Goal: Information Seeking & Learning: Learn about a topic

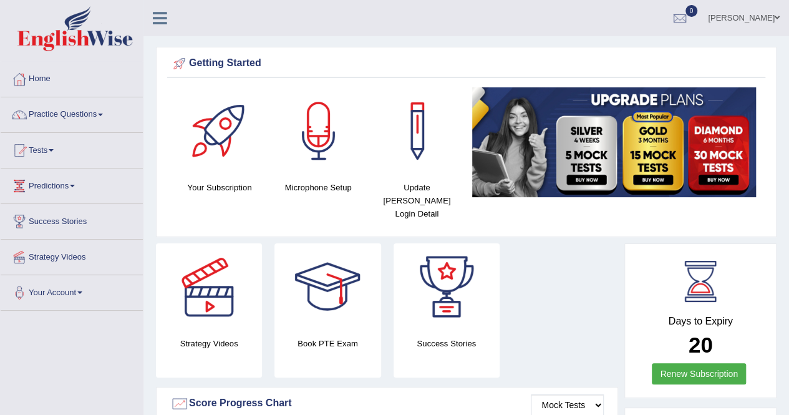
click at [103, 114] on span at bounding box center [100, 114] width 5 height 2
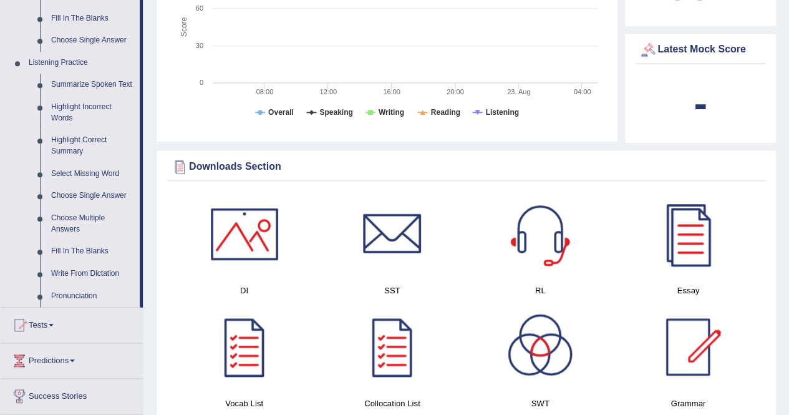
scroll to position [492, 0]
click at [66, 79] on link "Summarize Spoken Text" at bounding box center [93, 84] width 94 height 22
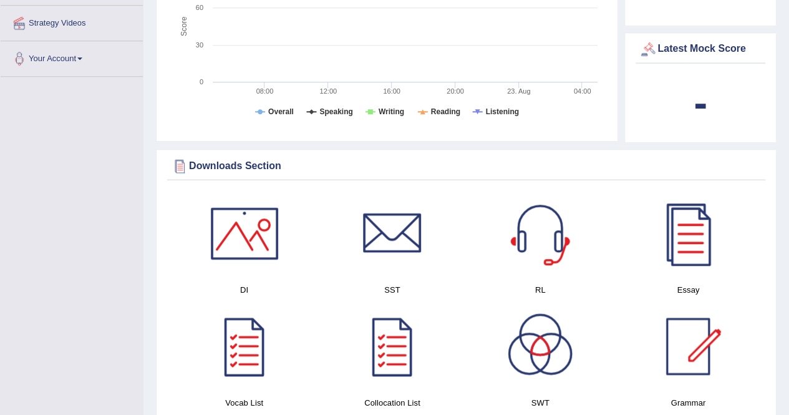
scroll to position [199, 0]
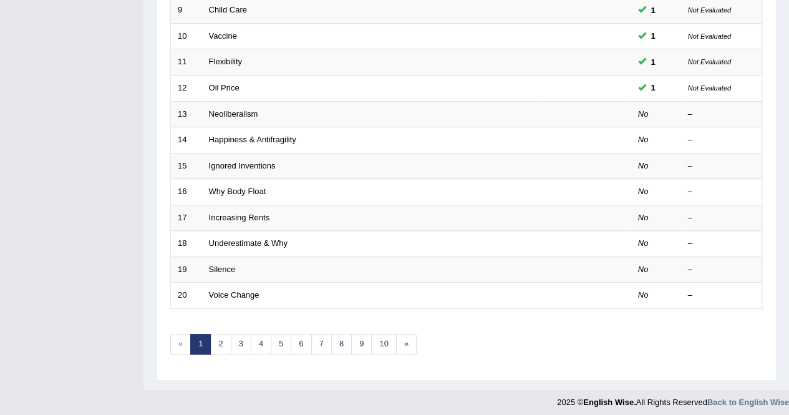
click at [721, 268] on div "–" at bounding box center [721, 270] width 67 height 12
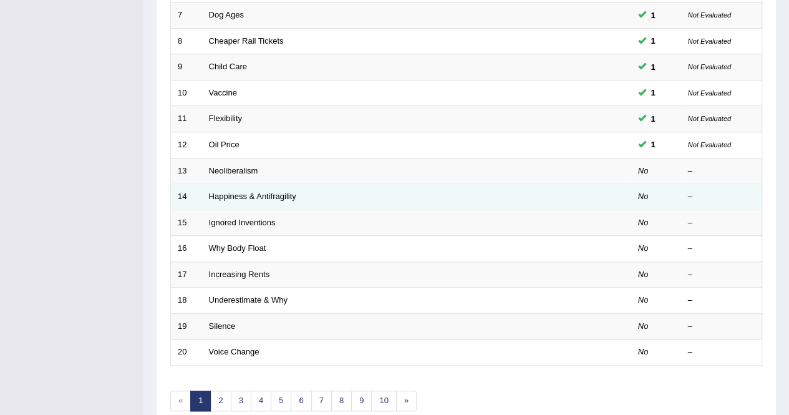
scroll to position [347, 0]
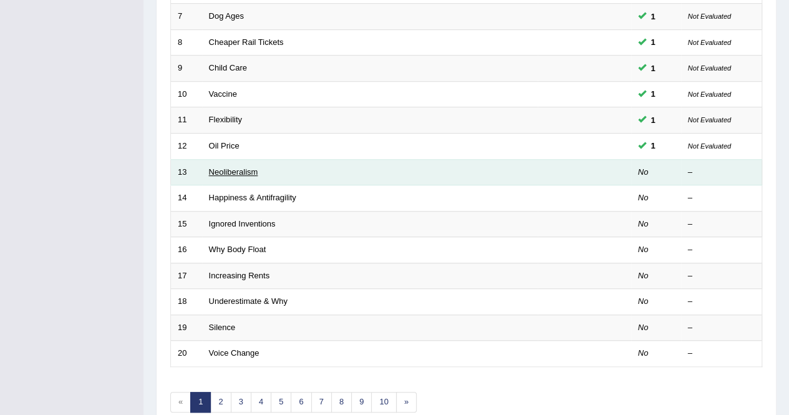
click at [244, 170] on link "Neoliberalism" at bounding box center [233, 171] width 49 height 9
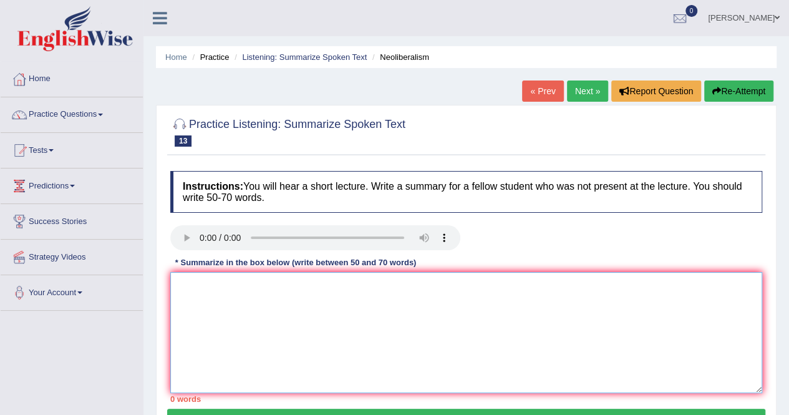
click at [237, 310] on textarea at bounding box center [466, 332] width 592 height 121
click at [305, 283] on textarea "The speaker provided a comprejensive" at bounding box center [466, 332] width 592 height 121
click at [340, 286] on textarea "The speaker provided a comprehensive" at bounding box center [466, 332] width 592 height 121
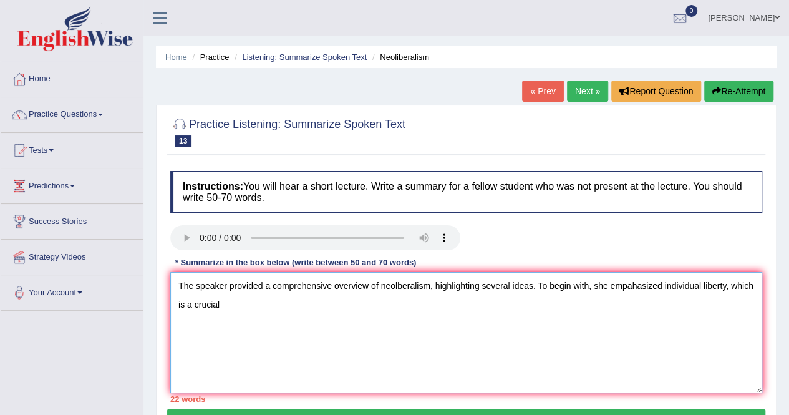
click at [176, 304] on textarea "The speaker provided a comprehensive overview of neolberalism, highlighting sev…" at bounding box center [466, 332] width 592 height 121
click at [208, 304] on textarea "The speaker provided a comprehensive overview of neolberalism, highlighting sev…" at bounding box center [466, 332] width 592 height 121
click at [252, 316] on textarea "The speaker provided a comprehensive overview of neolberalism, highlighting sev…" at bounding box center [466, 332] width 592 height 121
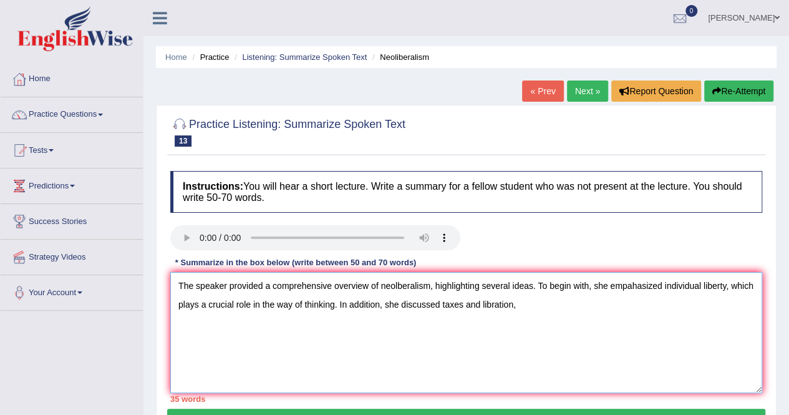
click at [523, 305] on textarea "The speaker provided a comprehensive overview of neolberalism, highlighting sev…" at bounding box center [466, 332] width 592 height 121
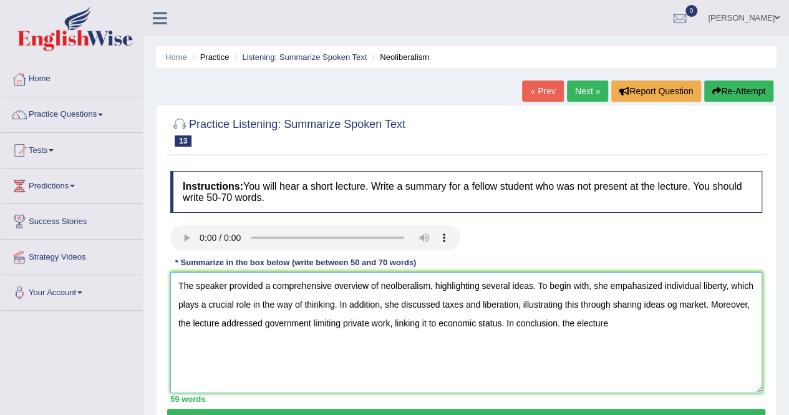
click at [561, 321] on textarea "The speaker provided a comprehensive overview of neolberalism, highlighting sev…" at bounding box center [466, 332] width 592 height 121
click at [620, 327] on textarea "The speaker provided a comprehensive overview of neolberalism, highlighting sev…" at bounding box center [466, 332] width 592 height 121
click at [395, 286] on textarea "The speaker provided a comprehensive overview of neolberalism, highlighting sev…" at bounding box center [466, 332] width 592 height 121
click at [397, 284] on textarea "The speaker provided a comprehensive overview of neolberalism, highlighting sev…" at bounding box center [466, 332] width 592 height 121
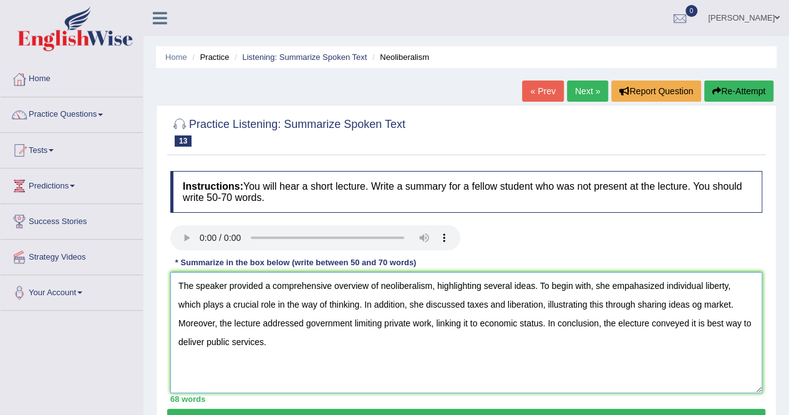
click at [416, 346] on textarea "The speaker provided a comprehensive overview of neoliberalism, highlighting se…" at bounding box center [466, 332] width 592 height 121
click at [633, 286] on textarea "The speaker provided a comprehensive overview of neoliberalism, highlighting se…" at bounding box center [466, 332] width 592 height 121
click at [625, 351] on textarea "The speaker provided a comprehensive overview of neoliberalism, highlighting se…" at bounding box center [466, 332] width 592 height 121
click at [678, 306] on textarea "The speaker provided a comprehensive overview of neoliberalism, highlighting se…" at bounding box center [466, 332] width 592 height 121
click at [550, 381] on textarea "The speaker provided a comprehensive overview of neoliberalism, highlighting se…" at bounding box center [466, 332] width 592 height 121
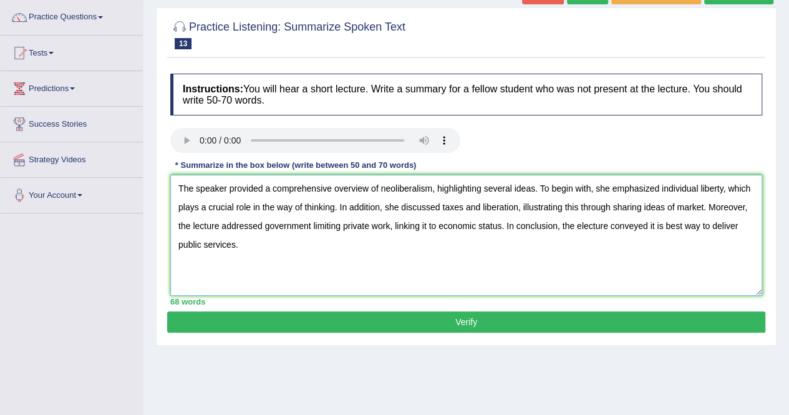
scroll to position [97, 0]
click at [580, 224] on textarea "The speaker provided a comprehensive overview of neoliberalism, highlighting se…" at bounding box center [466, 235] width 592 height 121
click at [622, 255] on textarea "The speaker provided a comprehensive overview of neoliberalism, highlighting se…" at bounding box center [466, 235] width 592 height 121
type textarea "The speaker provided a comprehensive overview of neoliberalism, highlighting se…"
click at [481, 319] on button "Verify" at bounding box center [466, 321] width 598 height 21
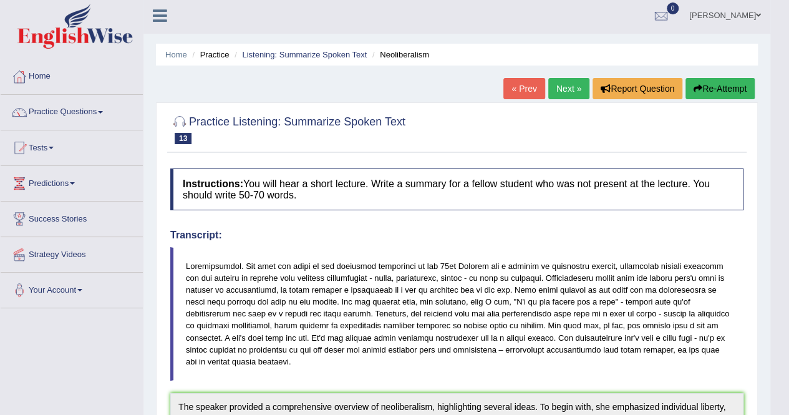
scroll to position [0, 0]
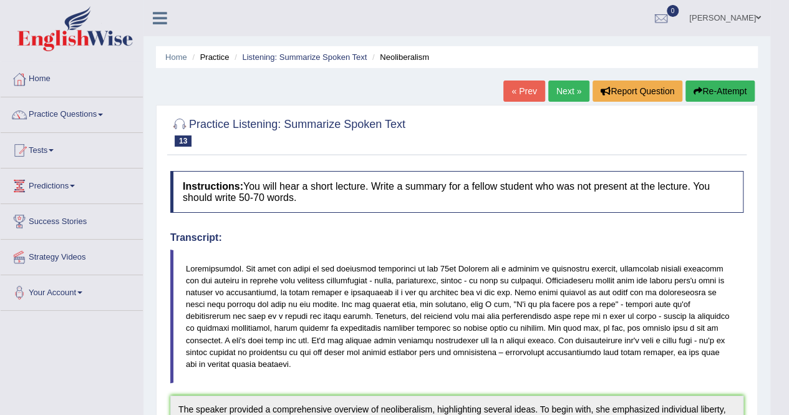
click at [103, 114] on span at bounding box center [100, 114] width 5 height 2
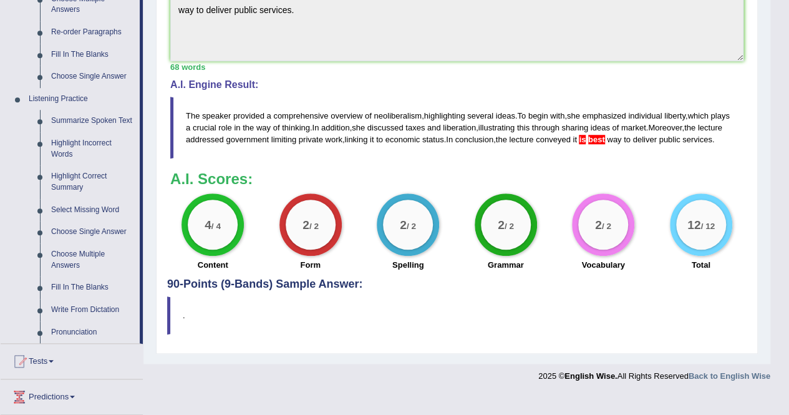
scroll to position [441, 0]
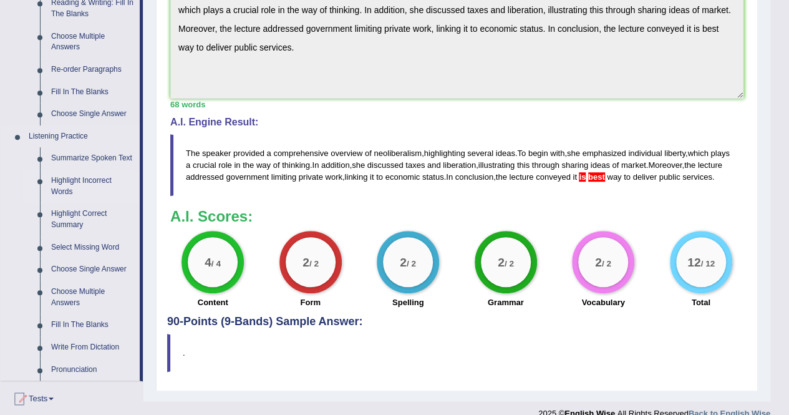
click at [74, 184] on link "Highlight Incorrect Words" at bounding box center [93, 186] width 94 height 33
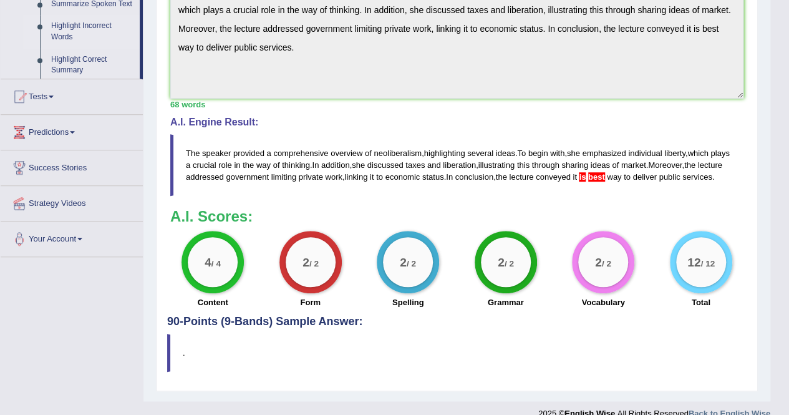
scroll to position [377, 0]
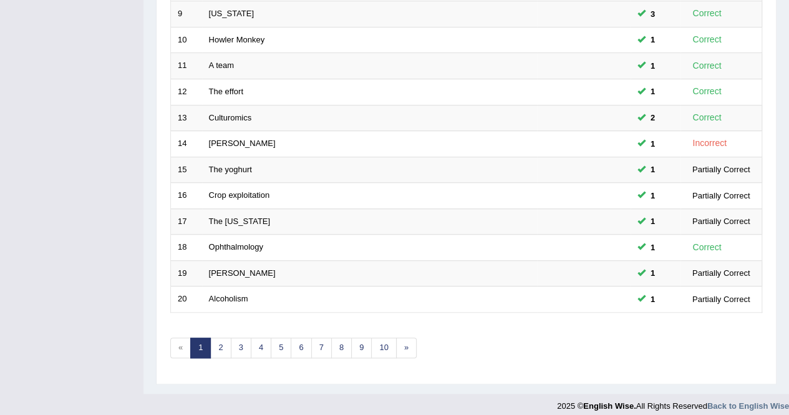
scroll to position [405, 0]
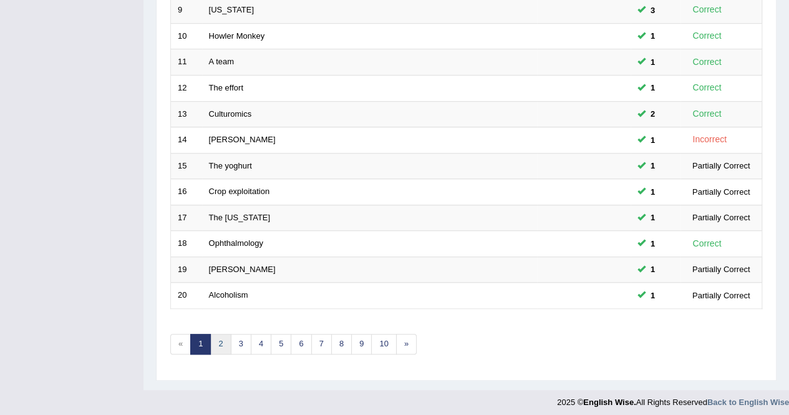
click at [220, 340] on link "2" at bounding box center [220, 344] width 21 height 21
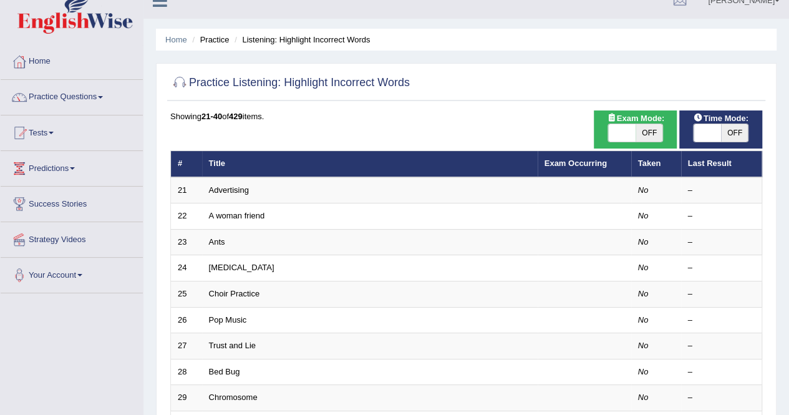
scroll to position [10, 0]
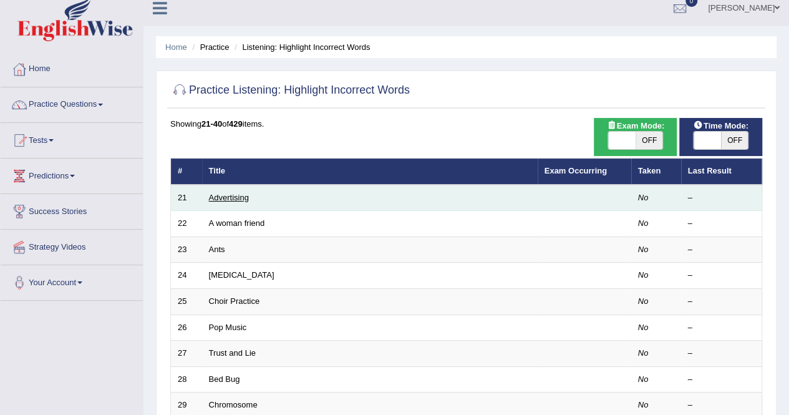
click at [225, 200] on link "Advertising" at bounding box center [229, 197] width 40 height 9
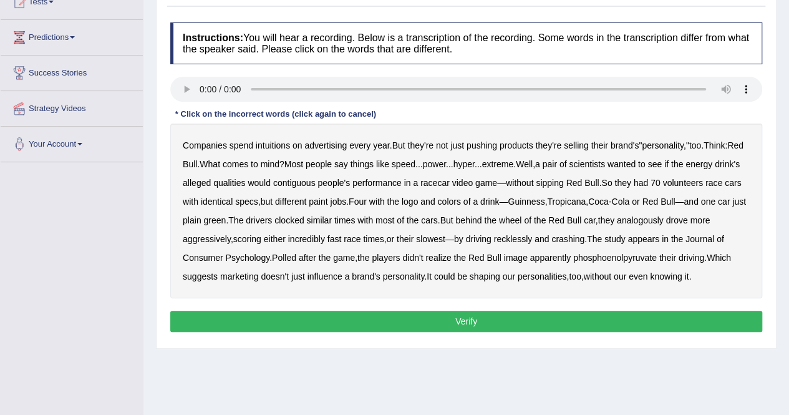
scroll to position [148, 0]
click at [315, 182] on b "contiguous" at bounding box center [294, 183] width 42 height 10
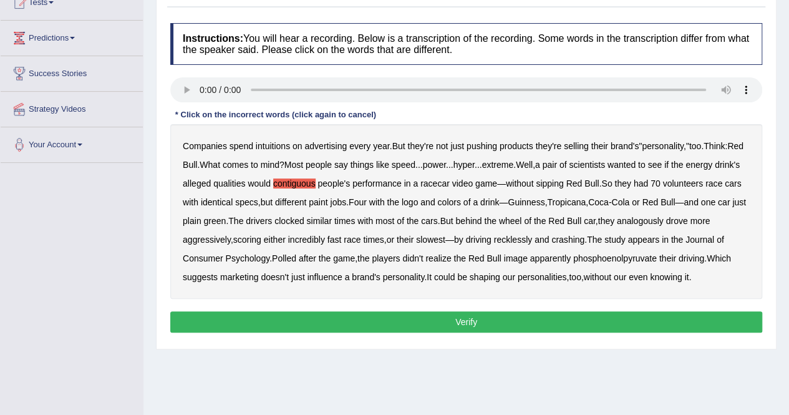
click at [315, 185] on b "contiguous" at bounding box center [294, 183] width 42 height 10
click at [663, 216] on b "analogously" at bounding box center [640, 221] width 47 height 10
click at [648, 257] on b "phosphoenolpyruvate" at bounding box center [615, 258] width 84 height 10
click at [464, 327] on button "Verify" at bounding box center [466, 321] width 592 height 21
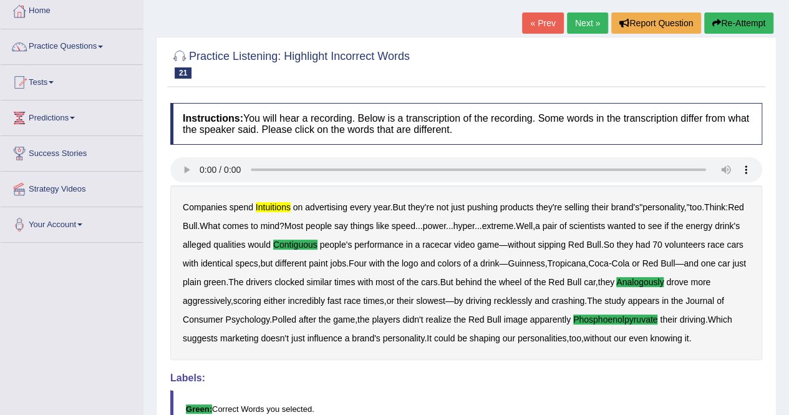
scroll to position [67, 0]
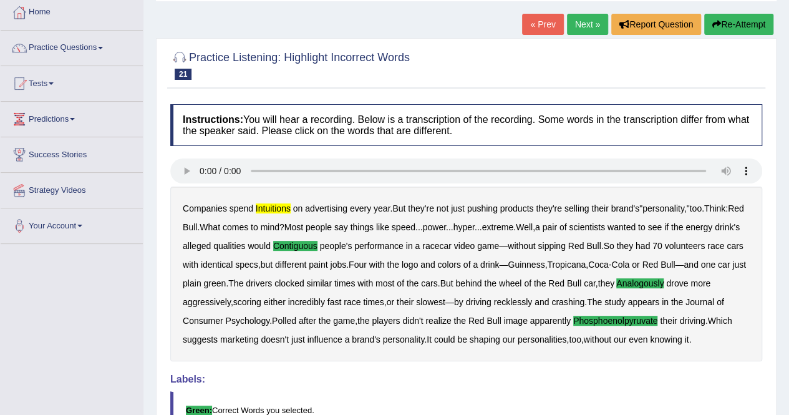
click at [580, 24] on link "Next »" at bounding box center [587, 24] width 41 height 21
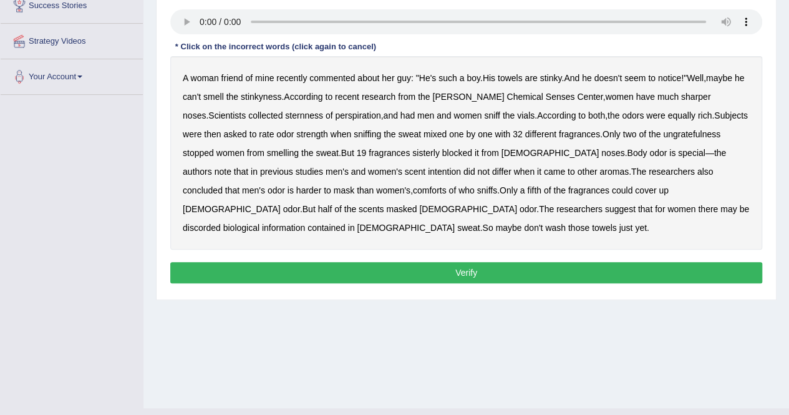
scroll to position [214, 0]
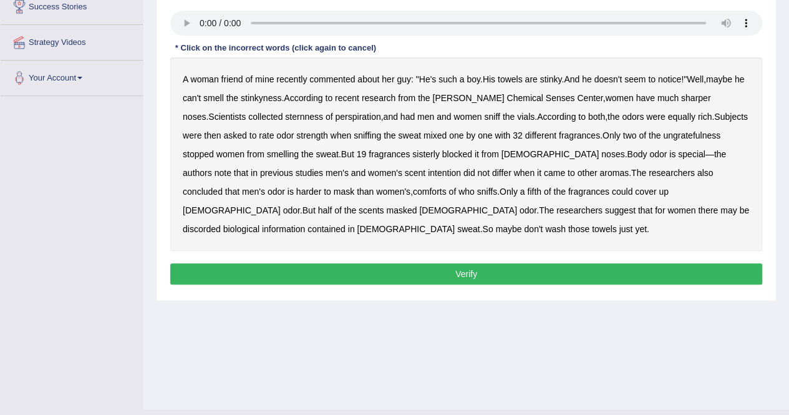
click at [285, 118] on b "sternness" at bounding box center [304, 117] width 38 height 10
click at [663, 134] on b "ungratefulness" at bounding box center [691, 135] width 57 height 10
click at [413, 188] on b "comforts" at bounding box center [430, 191] width 34 height 10
click at [221, 224] on b "discorded" at bounding box center [202, 229] width 38 height 10
click at [468, 269] on button "Verify" at bounding box center [466, 273] width 592 height 21
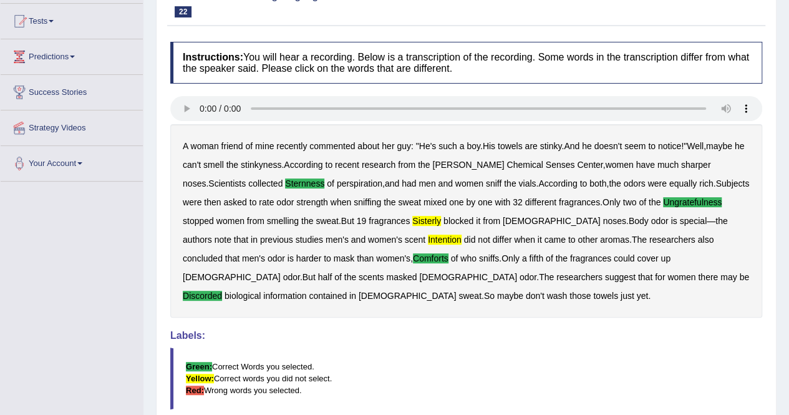
scroll to position [0, 0]
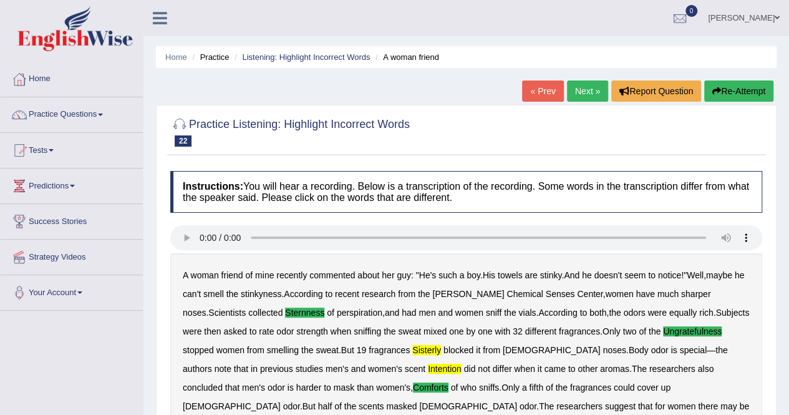
click at [585, 95] on link "Next »" at bounding box center [587, 90] width 41 height 21
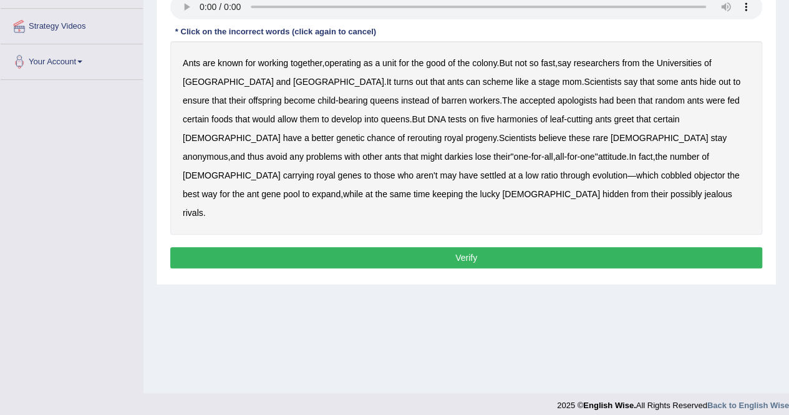
scroll to position [231, 0]
click at [557, 101] on b "apologists" at bounding box center [576, 100] width 39 height 10
click at [497, 121] on b "harmonies" at bounding box center [517, 119] width 41 height 10
click at [441, 133] on b "rerouting" at bounding box center [424, 138] width 34 height 10
click at [693, 175] on b "objector" at bounding box center [708, 175] width 31 height 10
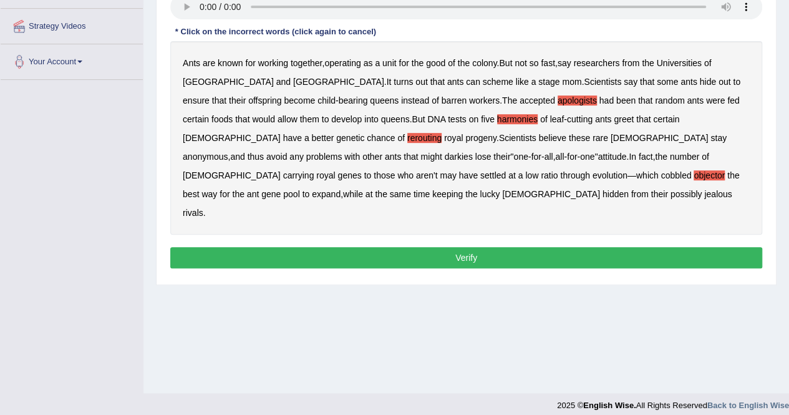
click at [490, 247] on button "Verify" at bounding box center [466, 257] width 592 height 21
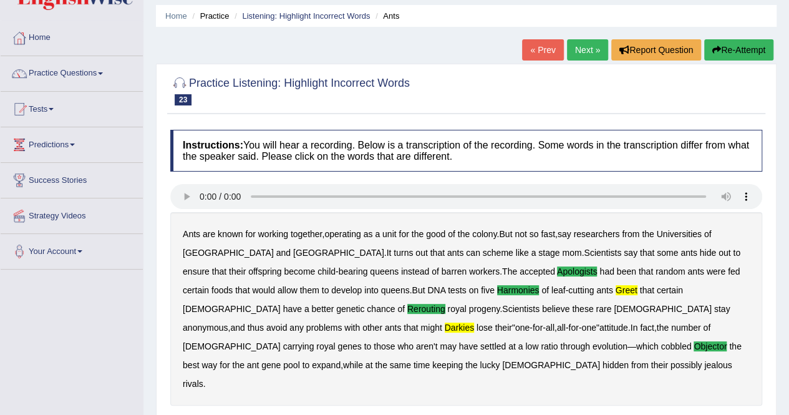
scroll to position [39, 0]
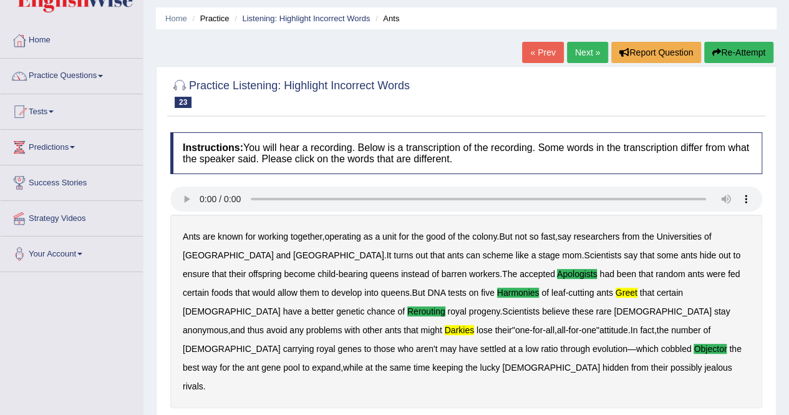
click at [582, 52] on link "Next »" at bounding box center [587, 52] width 41 height 21
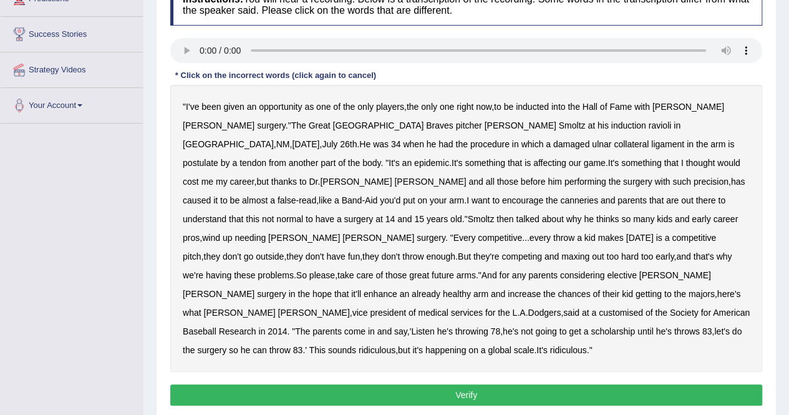
scroll to position [189, 0]
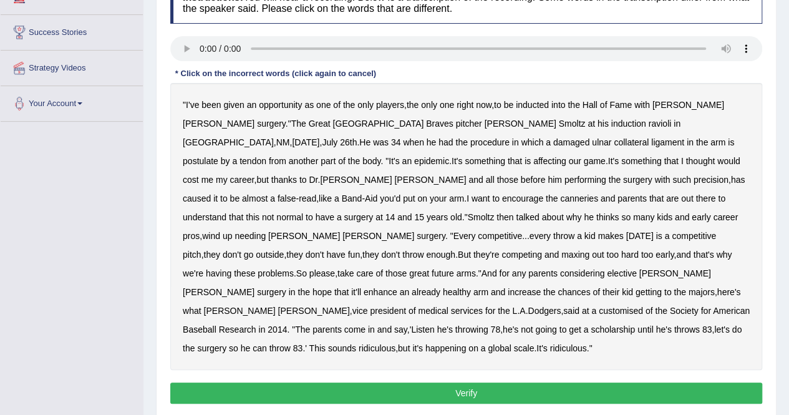
click at [648, 126] on b "ravioli" at bounding box center [659, 123] width 23 height 10
click at [218, 156] on b "postulate" at bounding box center [201, 161] width 36 height 10
click at [560, 200] on b "canneries" at bounding box center [579, 198] width 38 height 10
click at [598, 305] on b "customised" at bounding box center [620, 310] width 44 height 10
click at [484, 382] on button "Verify" at bounding box center [466, 392] width 592 height 21
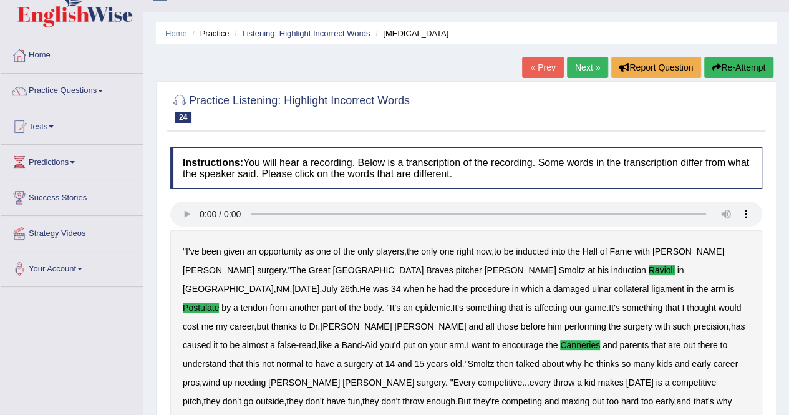
scroll to position [0, 0]
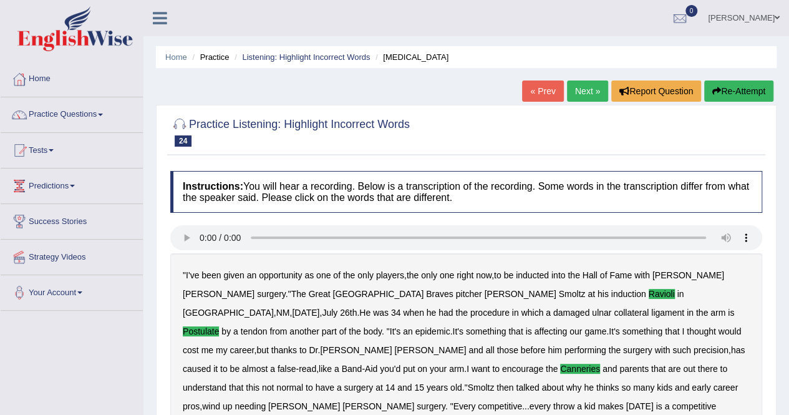
click at [582, 92] on link "Next »" at bounding box center [587, 90] width 41 height 21
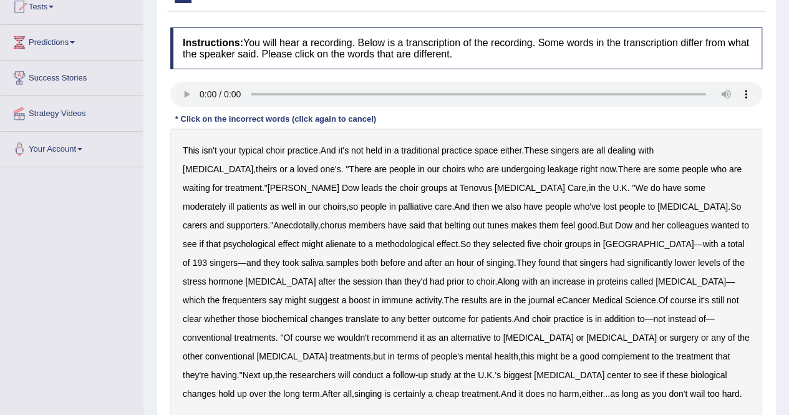
scroll to position [192, 0]
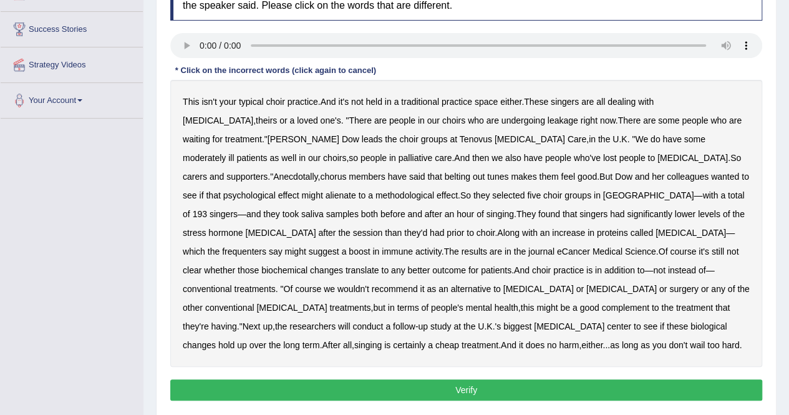
click at [547, 121] on b "leakage" at bounding box center [562, 120] width 31 height 10
click at [226, 153] on b "moderately" at bounding box center [204, 158] width 43 height 10
click at [356, 190] on b "alienate" at bounding box center [340, 195] width 31 height 10
click at [375, 197] on b "methodological" at bounding box center [404, 195] width 59 height 10
click at [266, 246] on b "frequenters" at bounding box center [244, 251] width 44 height 10
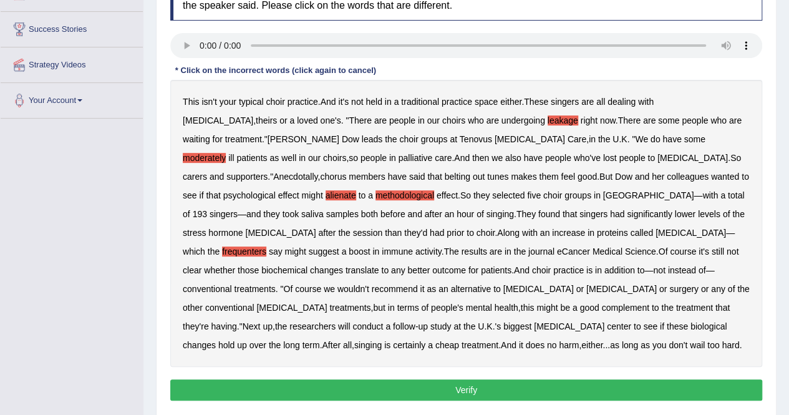
click at [476, 387] on button "Verify" at bounding box center [466, 389] width 592 height 21
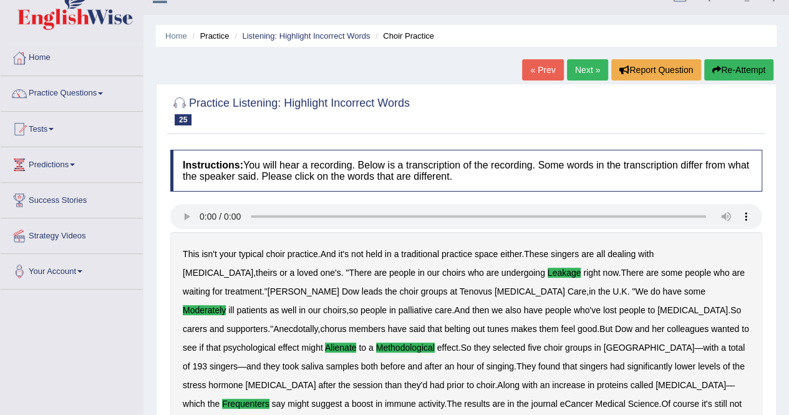
scroll to position [0, 0]
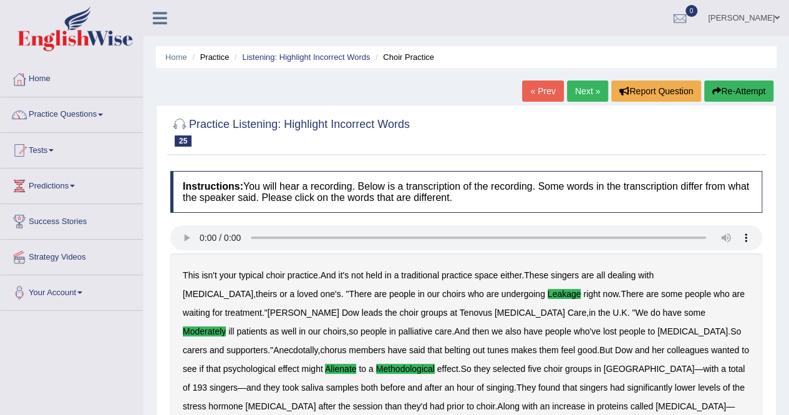
click at [103, 114] on span at bounding box center [100, 114] width 5 height 2
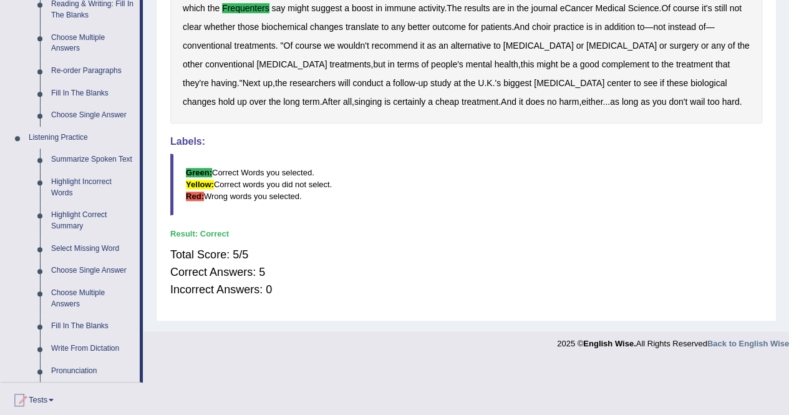
scroll to position [418, 0]
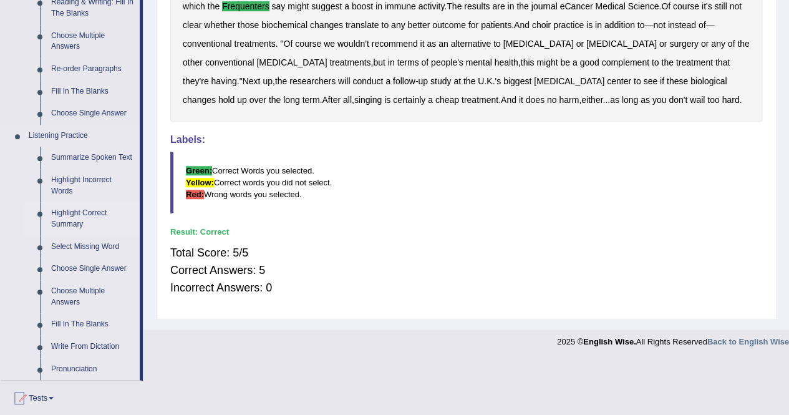
click at [73, 219] on link "Highlight Correct Summary" at bounding box center [93, 218] width 94 height 33
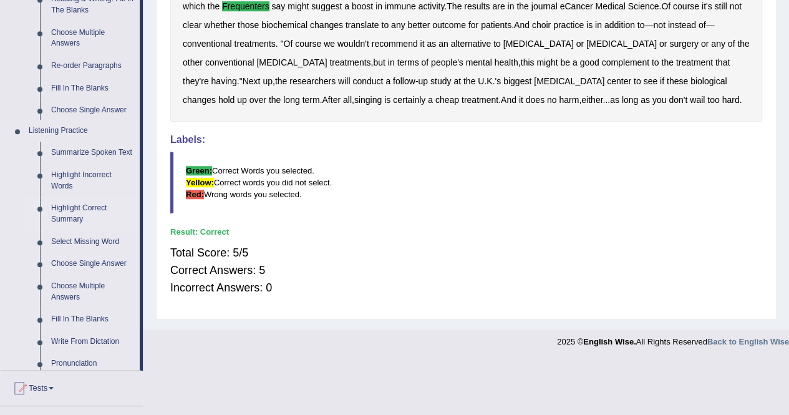
scroll to position [362, 0]
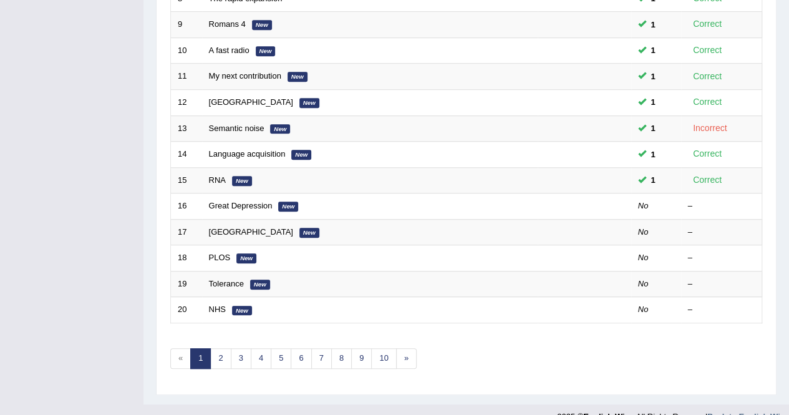
scroll to position [394, 0]
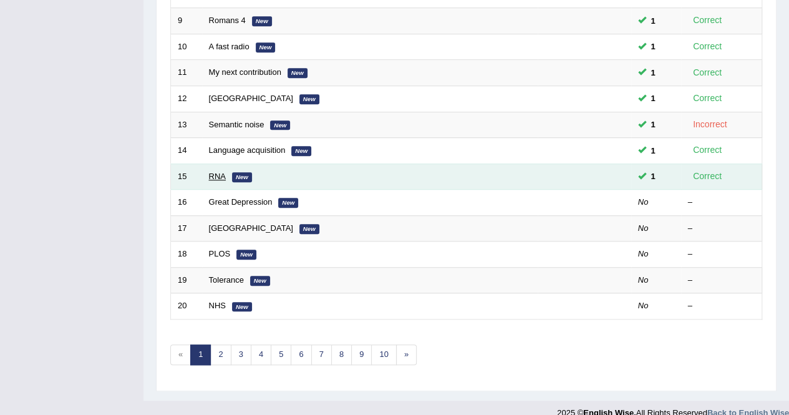
click at [209, 176] on link "RNA" at bounding box center [217, 175] width 17 height 9
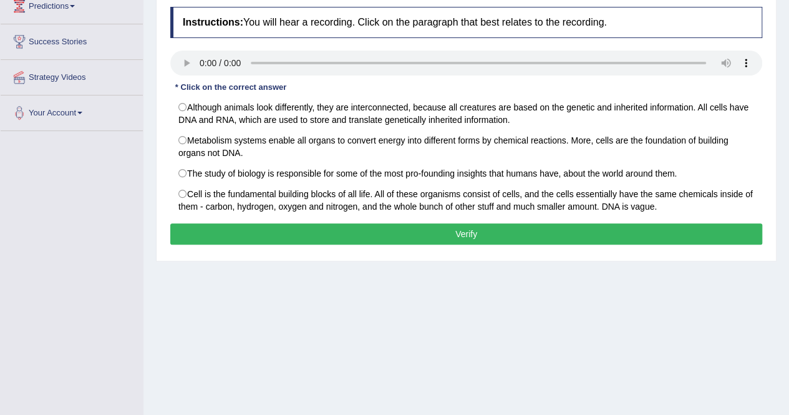
scroll to position [190, 0]
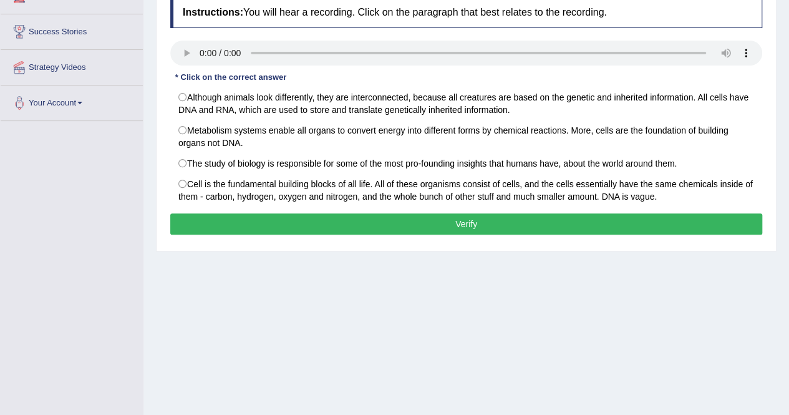
click at [184, 96] on label "Although animals look differently, they are interconnected, because all creatur…" at bounding box center [466, 104] width 592 height 34
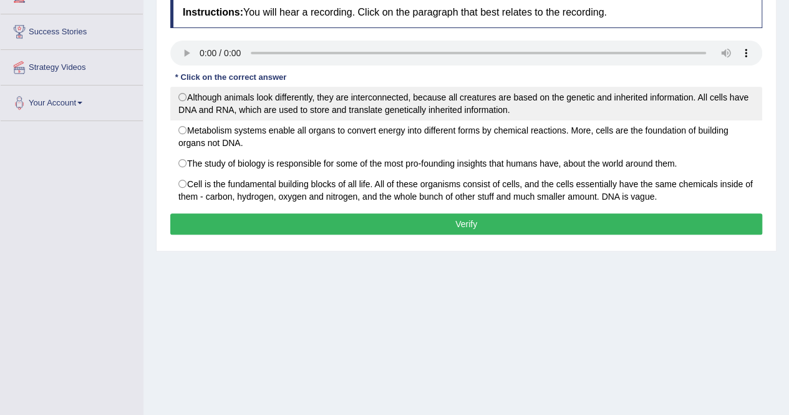
radio input "true"
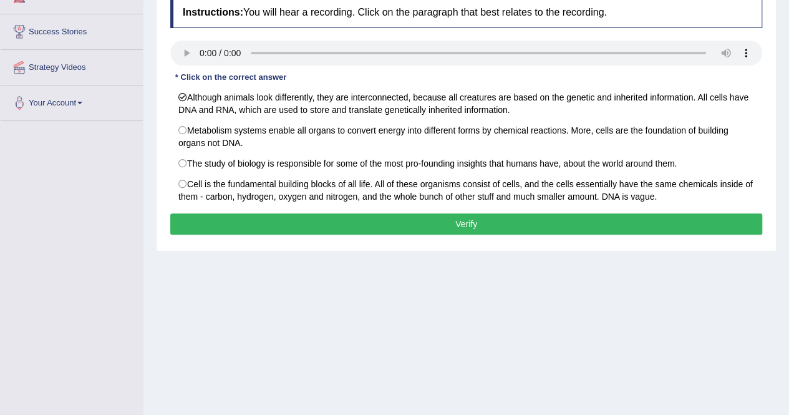
click at [490, 221] on button "Verify" at bounding box center [466, 223] width 592 height 21
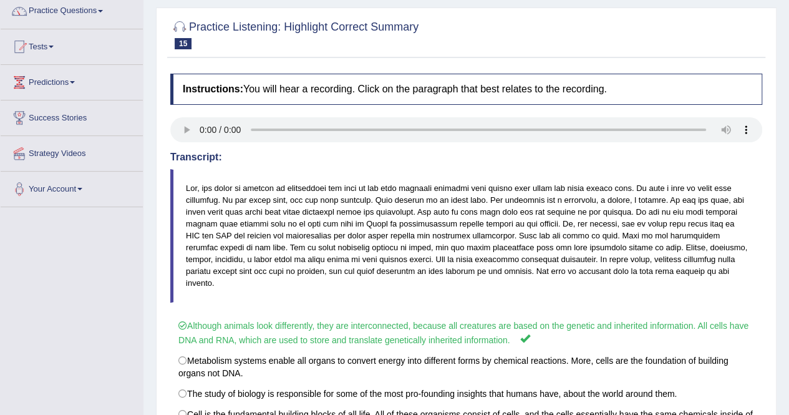
scroll to position [0, 0]
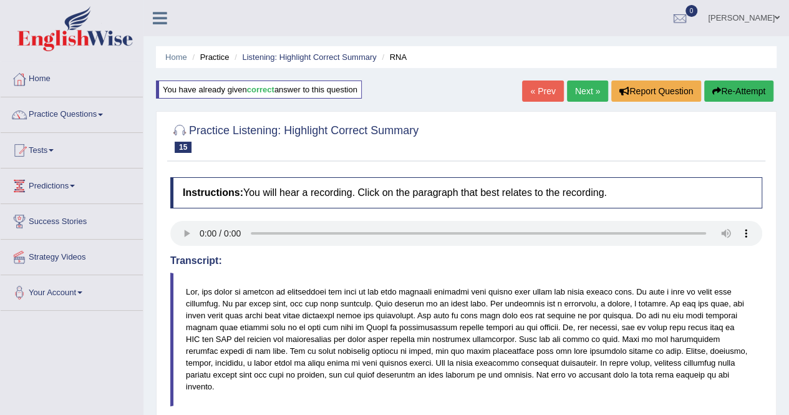
click at [575, 95] on link "Next »" at bounding box center [587, 90] width 41 height 21
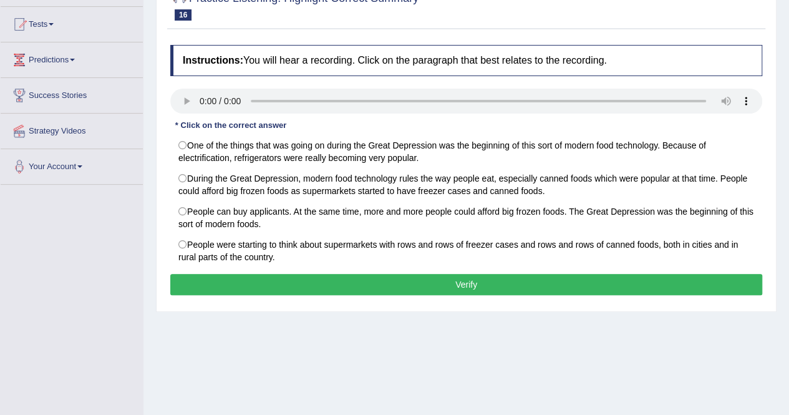
scroll to position [127, 0]
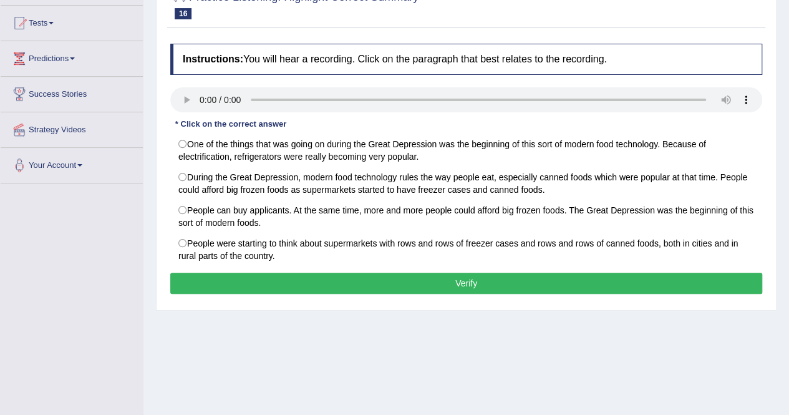
click at [185, 185] on label "During the Great Depression, modern food technology rules the way people eat, e…" at bounding box center [466, 183] width 592 height 34
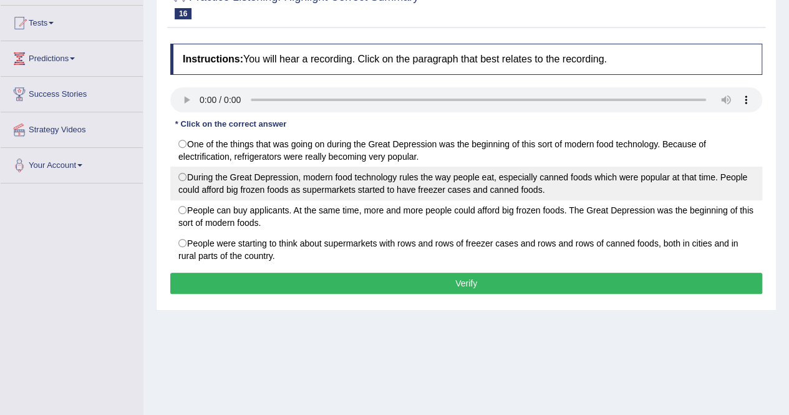
radio input "true"
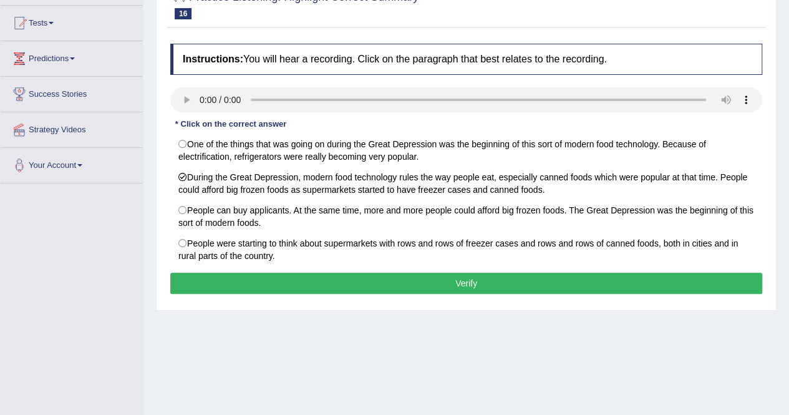
click at [480, 277] on button "Verify" at bounding box center [466, 282] width 592 height 21
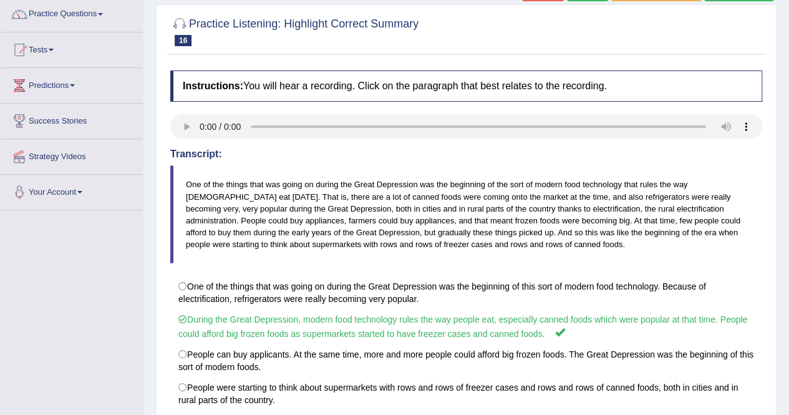
scroll to position [0, 0]
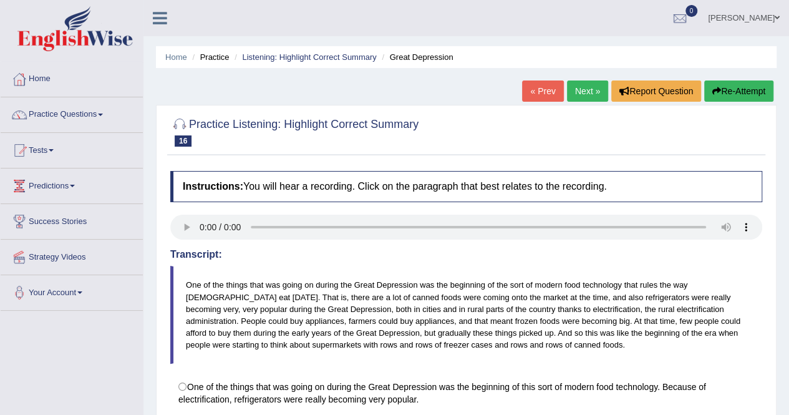
click at [586, 89] on link "Next »" at bounding box center [587, 90] width 41 height 21
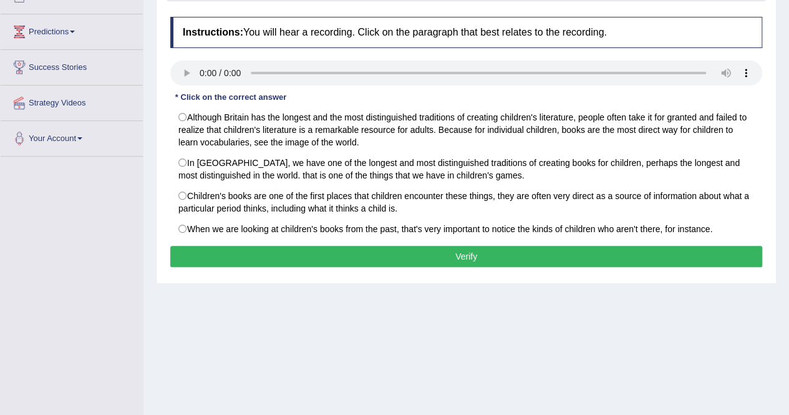
scroll to position [152, 0]
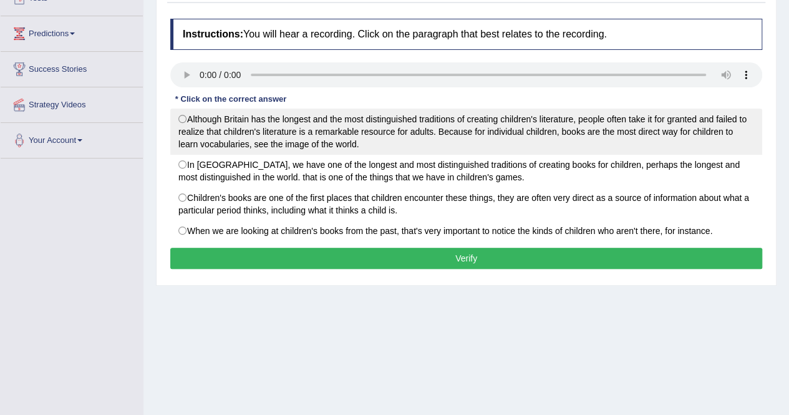
click at [187, 125] on label "Although Britain has the longest and the most distinguished traditions of creat…" at bounding box center [466, 131] width 592 height 46
radio input "true"
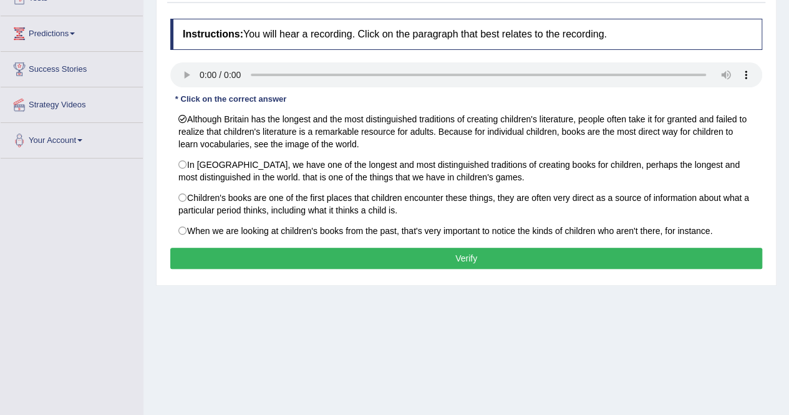
click at [465, 256] on button "Verify" at bounding box center [466, 257] width 592 height 21
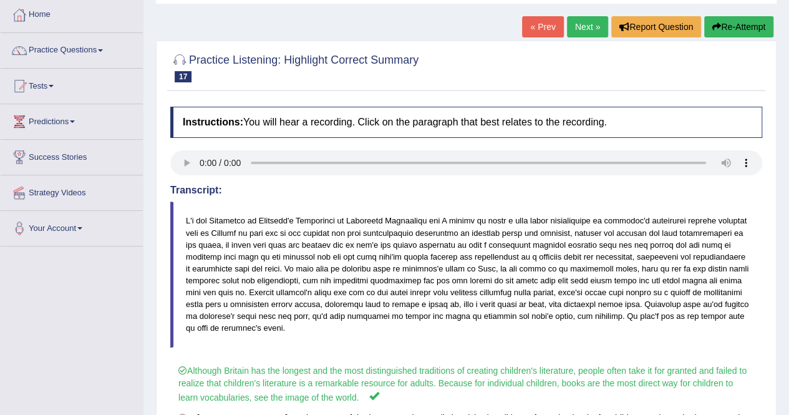
scroll to position [0, 0]
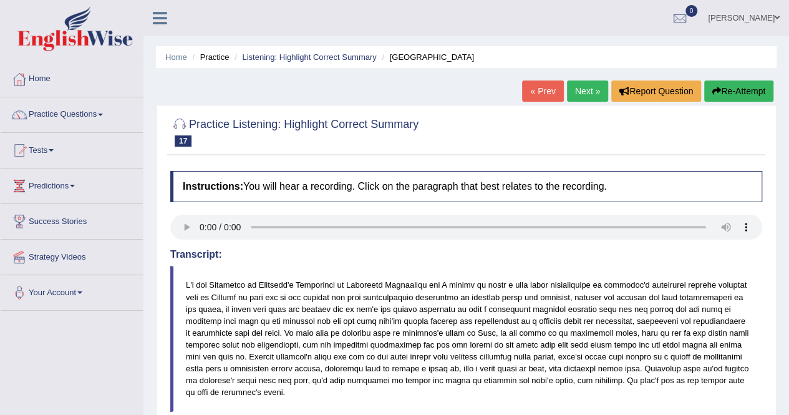
click at [583, 94] on link "Next »" at bounding box center [587, 90] width 41 height 21
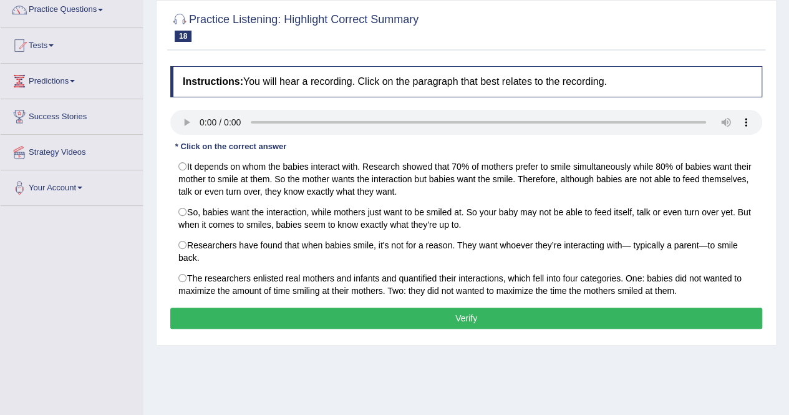
scroll to position [100, 0]
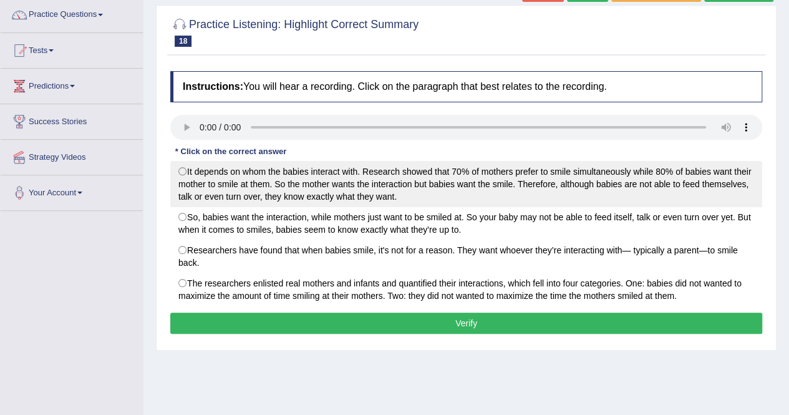
click at [182, 169] on label "It depends on whom the babies interact with. Research showed that 70% of mother…" at bounding box center [466, 184] width 592 height 46
radio input "true"
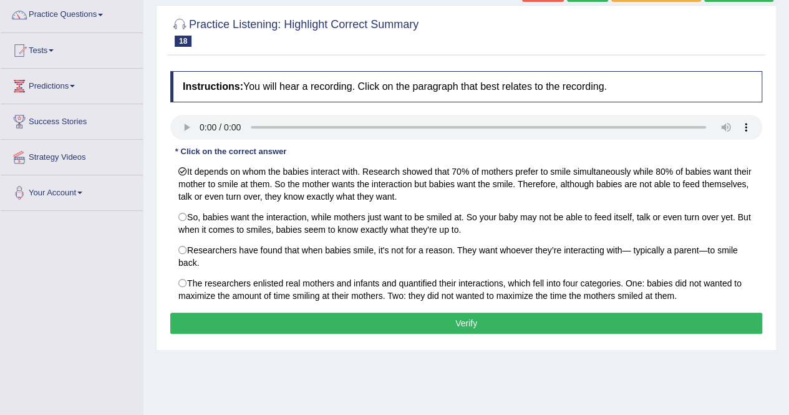
click at [443, 318] on button "Verify" at bounding box center [466, 322] width 592 height 21
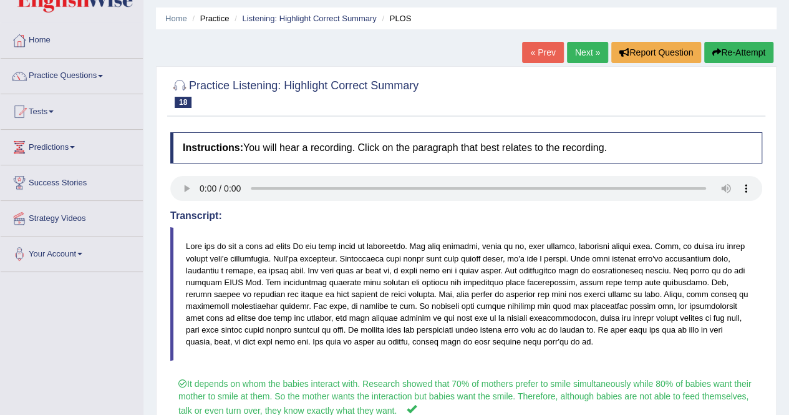
scroll to position [38, 0]
click at [579, 50] on link "Next »" at bounding box center [587, 52] width 41 height 21
click at [589, 55] on link "Next »" at bounding box center [587, 52] width 41 height 21
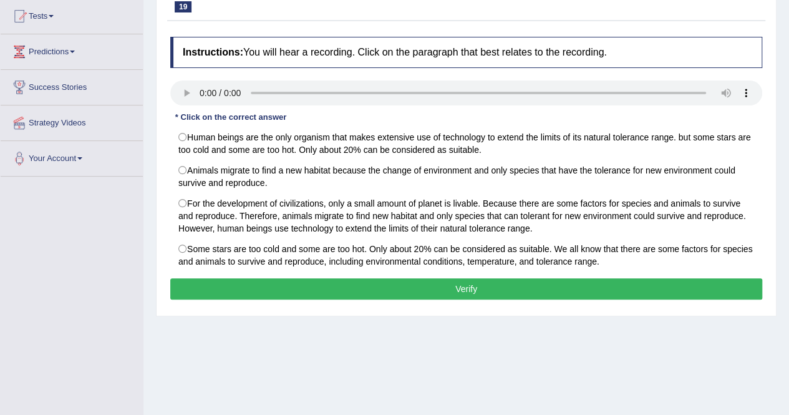
scroll to position [136, 0]
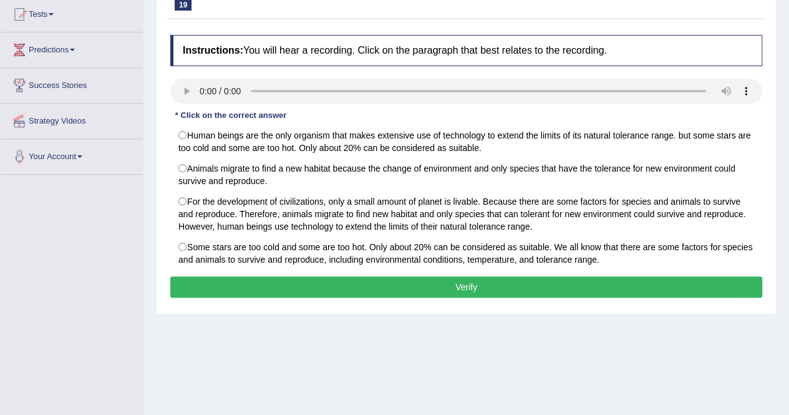
click at [183, 201] on label "For the development of civilizations, only a small amount of planet is livable.…" at bounding box center [466, 214] width 592 height 46
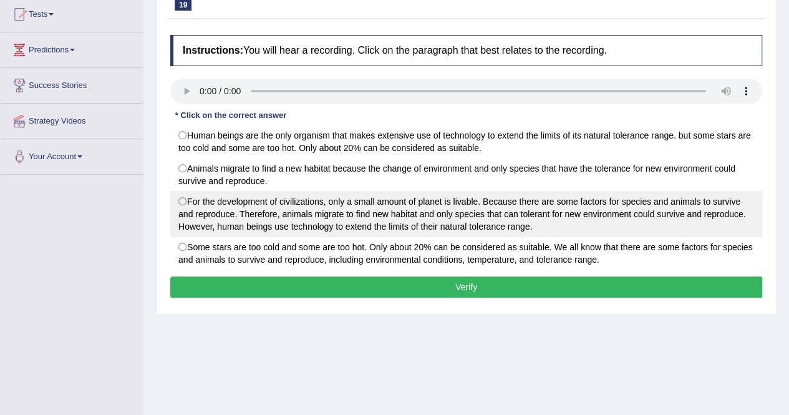
radio input "true"
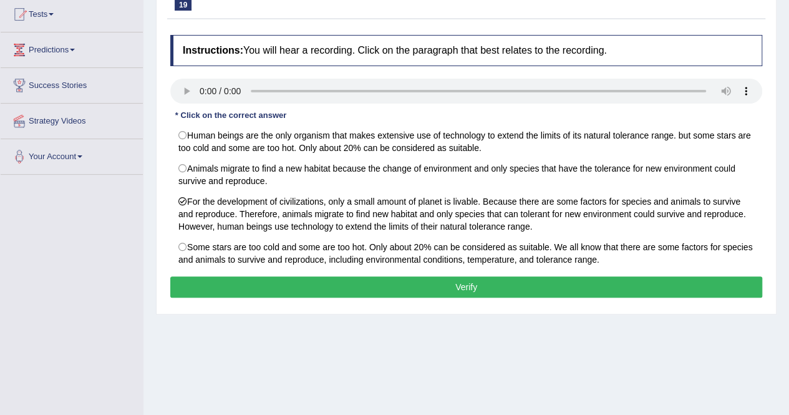
click at [680, 289] on button "Verify" at bounding box center [466, 286] width 592 height 21
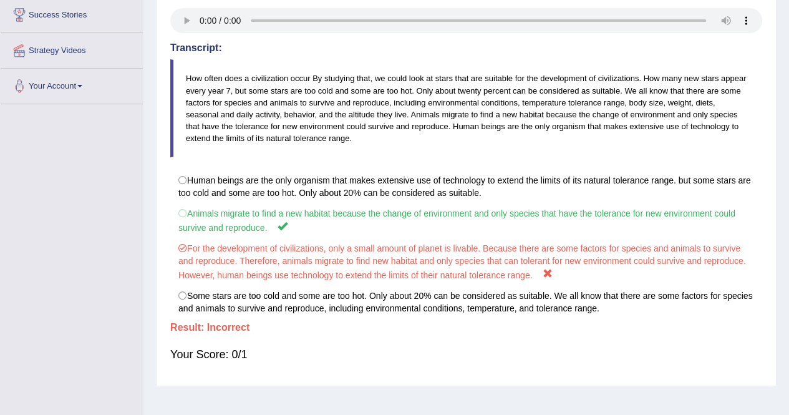
scroll to position [239, 0]
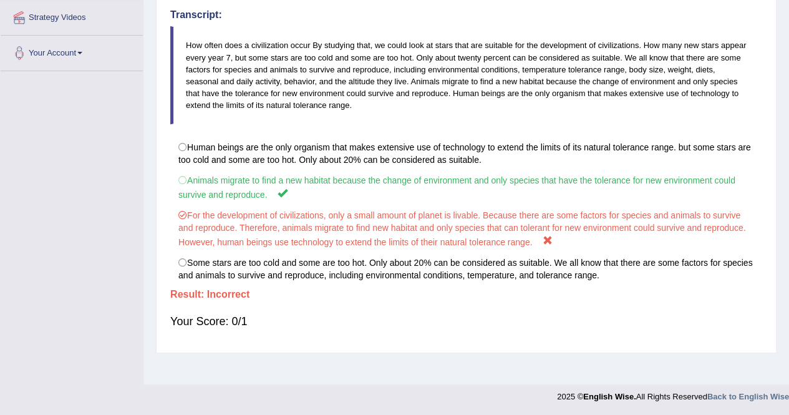
click at [746, 294] on h4 "Result:" at bounding box center [466, 294] width 592 height 11
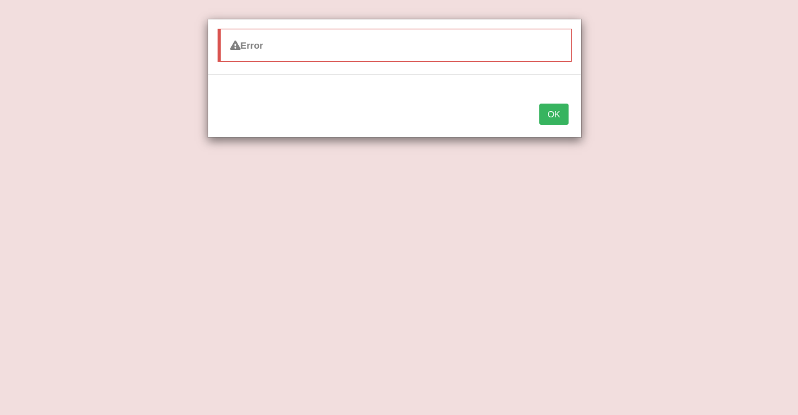
click at [555, 110] on button "OK" at bounding box center [553, 113] width 29 height 21
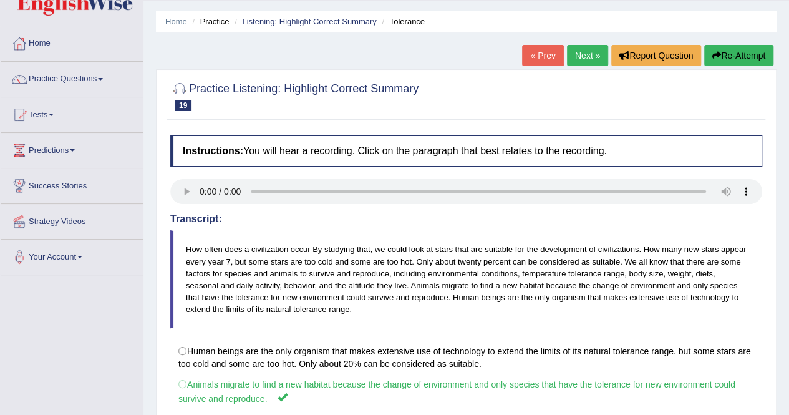
scroll to position [0, 0]
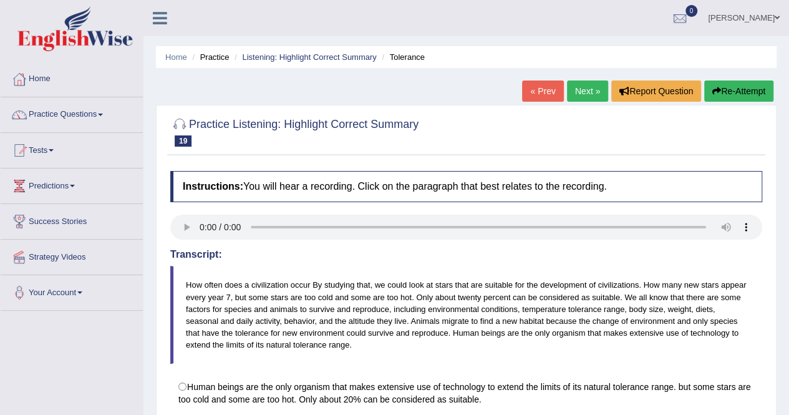
click at [582, 92] on link "Next »" at bounding box center [587, 90] width 41 height 21
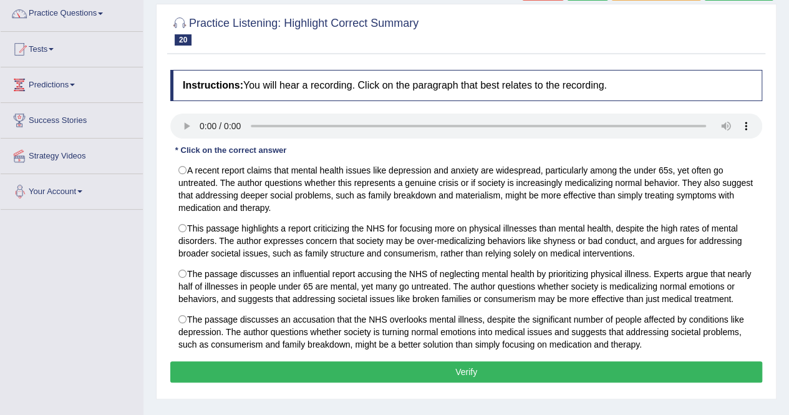
scroll to position [109, 0]
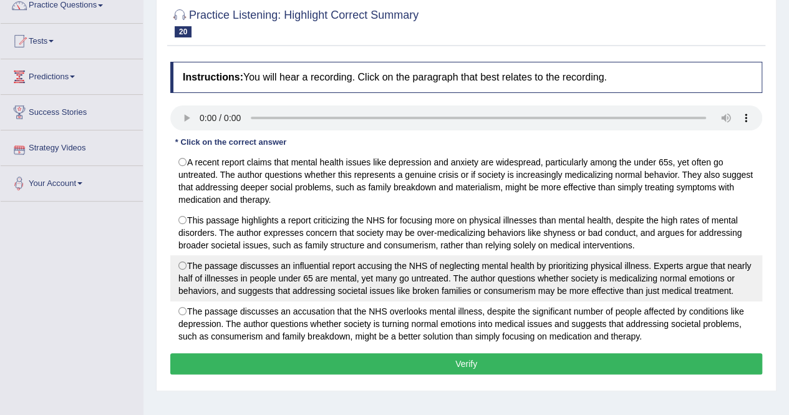
click at [186, 269] on label "The passage discusses an influential report accusing the NHS of neglecting ment…" at bounding box center [466, 278] width 592 height 46
radio input "true"
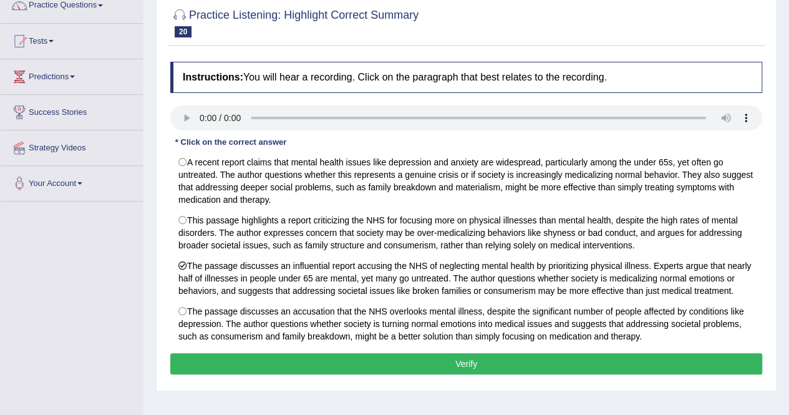
click at [455, 357] on button "Verify" at bounding box center [466, 363] width 592 height 21
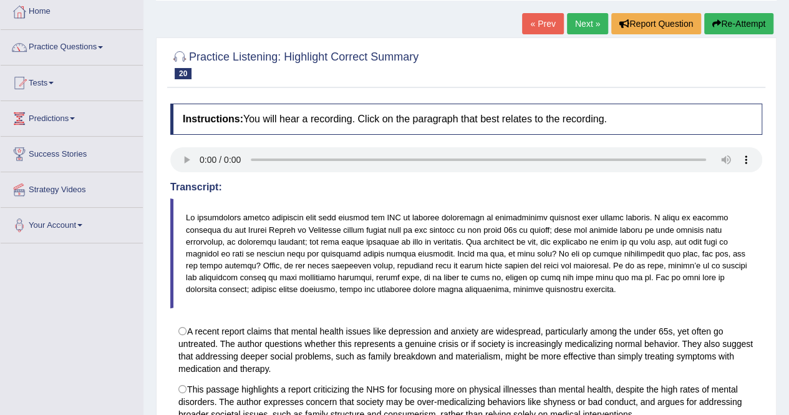
scroll to position [0, 0]
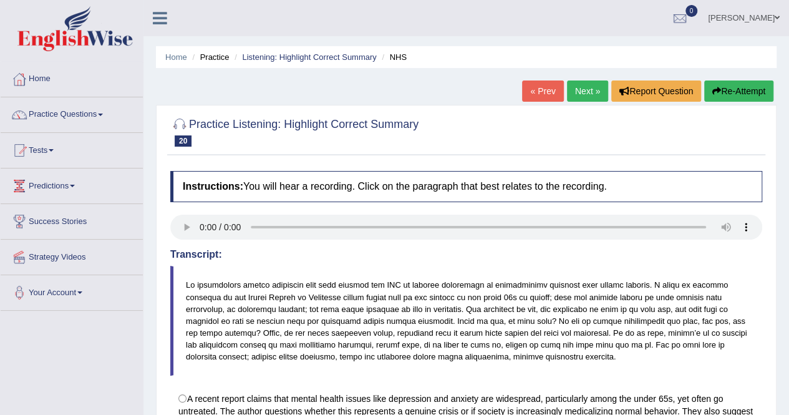
click at [103, 114] on span at bounding box center [100, 114] width 5 height 2
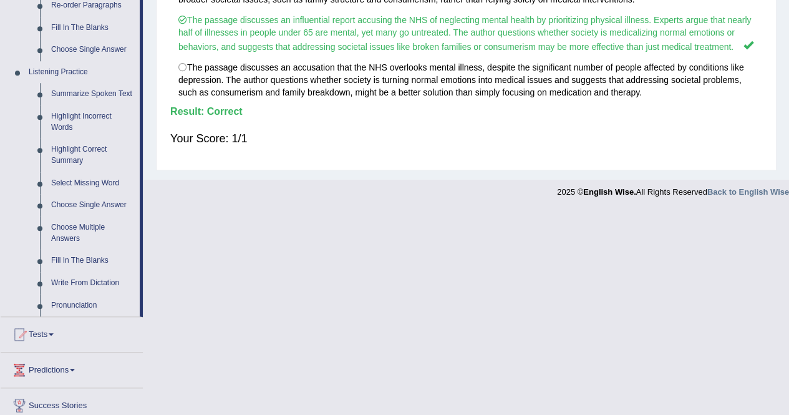
scroll to position [481, 0]
click at [74, 187] on link "Select Missing Word" at bounding box center [93, 184] width 94 height 22
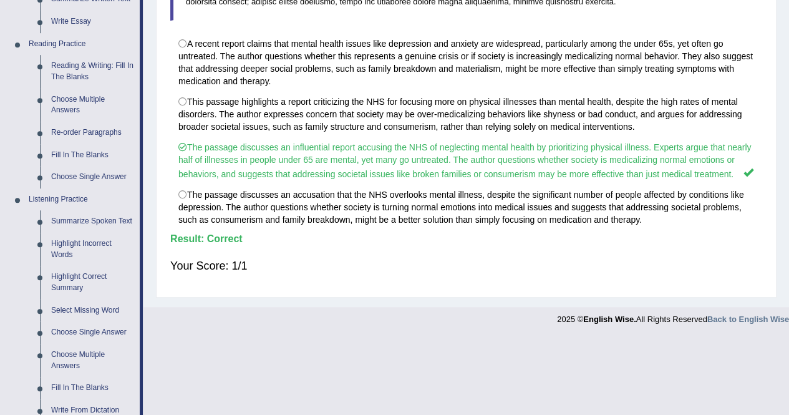
scroll to position [354, 0]
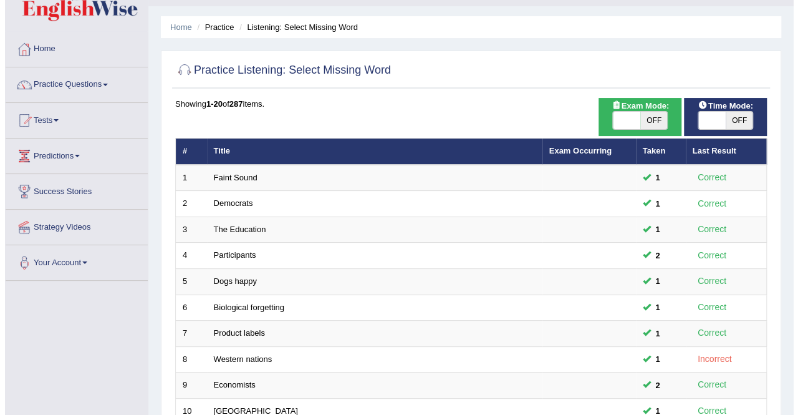
scroll to position [22, 0]
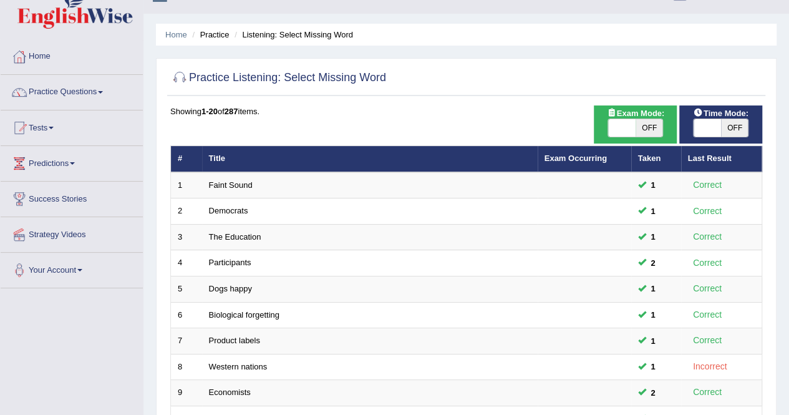
click at [647, 126] on span "OFF" at bounding box center [648, 127] width 27 height 17
checkbox input "true"
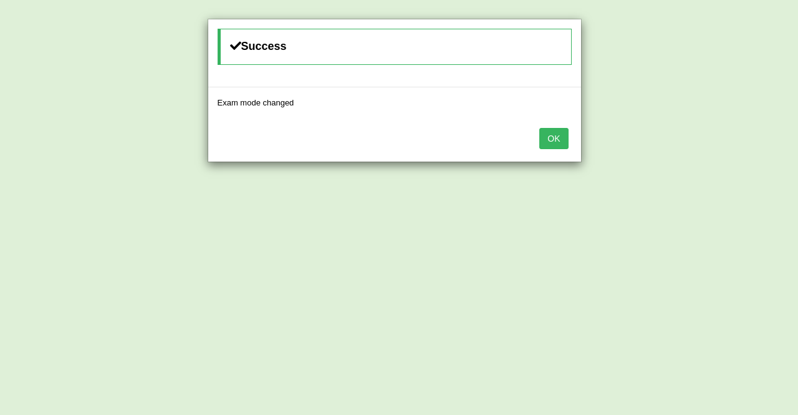
click at [557, 135] on button "OK" at bounding box center [553, 138] width 29 height 21
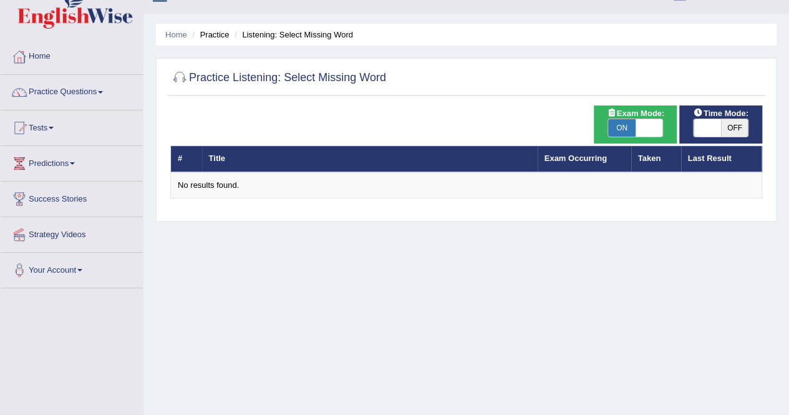
click at [734, 125] on span "OFF" at bounding box center [734, 127] width 27 height 17
checkbox input "true"
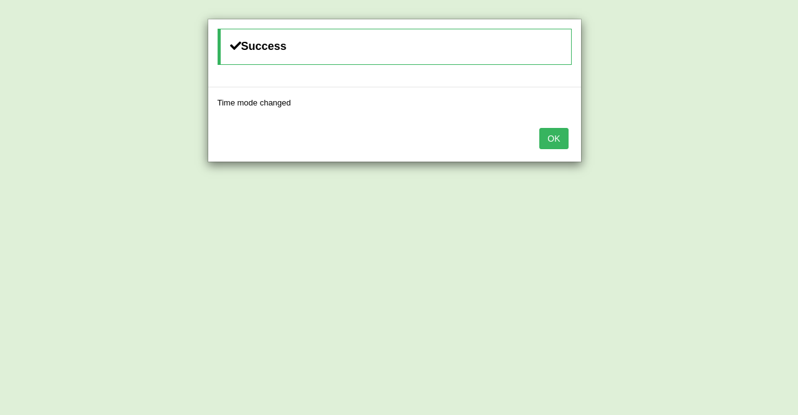
click at [562, 143] on button "OK" at bounding box center [553, 138] width 29 height 21
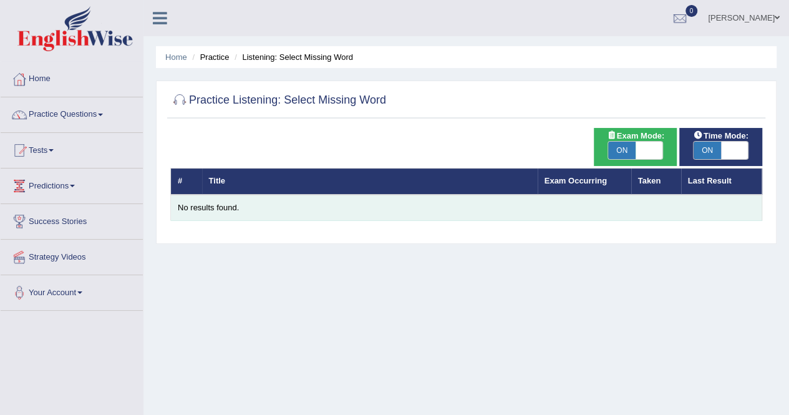
click at [202, 208] on div "No results found." at bounding box center [466, 208] width 577 height 12
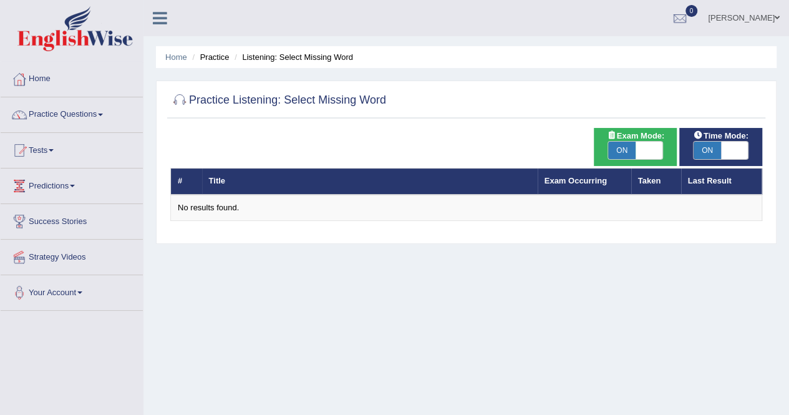
click at [103, 114] on span at bounding box center [100, 114] width 5 height 2
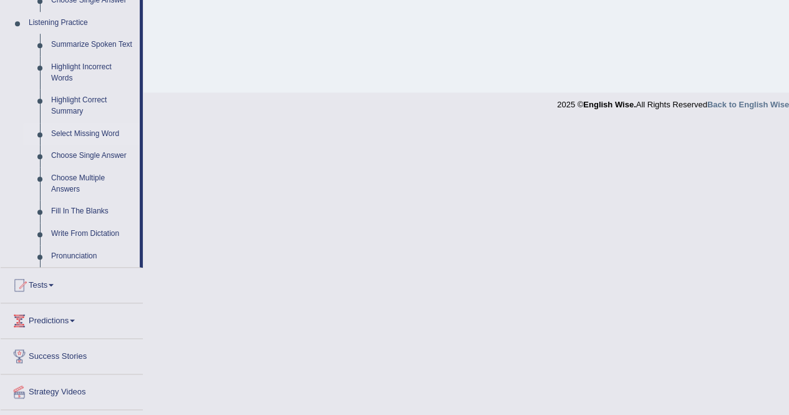
scroll to position [522, 0]
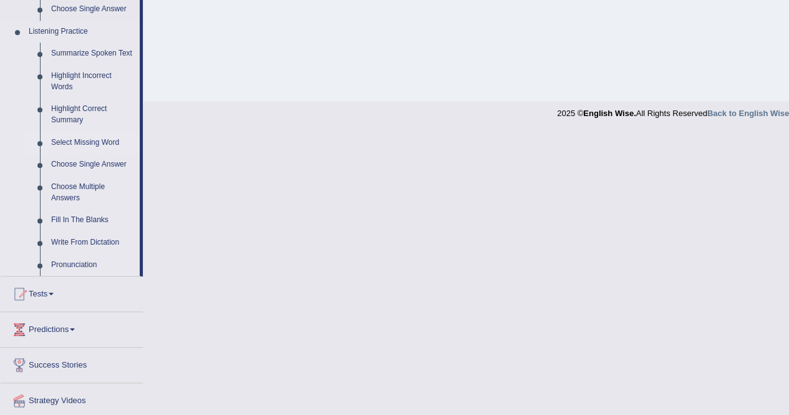
click at [70, 141] on link "Select Missing Word" at bounding box center [93, 143] width 94 height 22
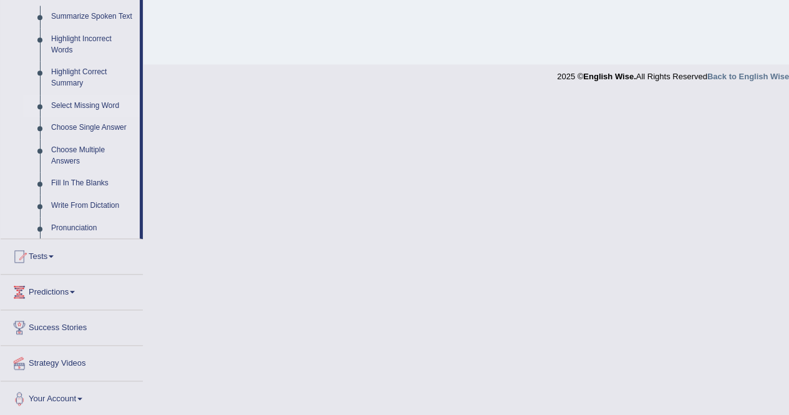
scroll to position [560, 0]
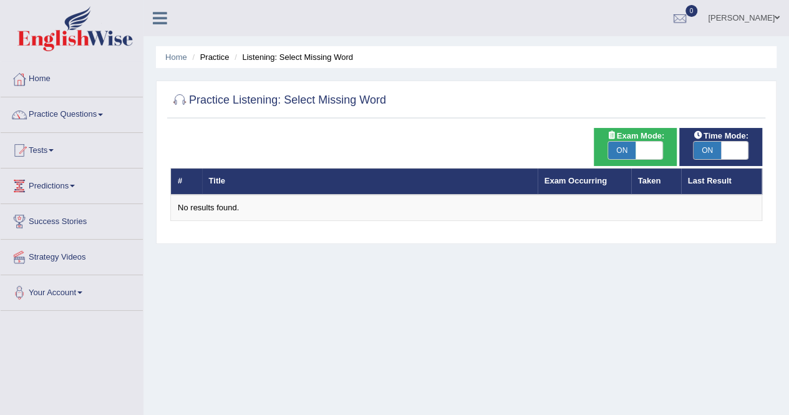
click at [103, 114] on span at bounding box center [100, 114] width 5 height 2
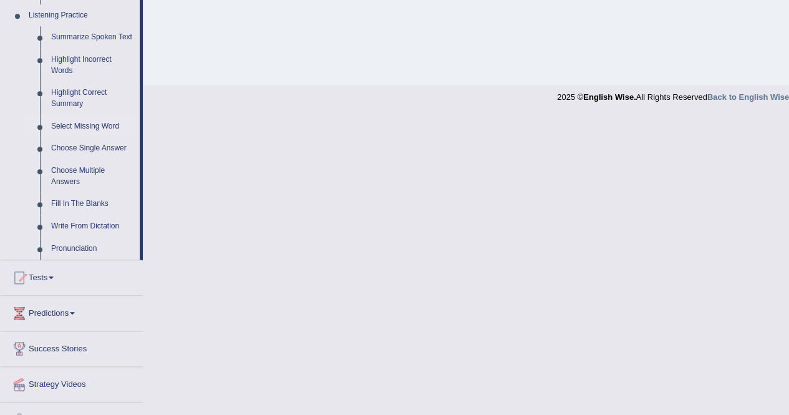
scroll to position [535, 0]
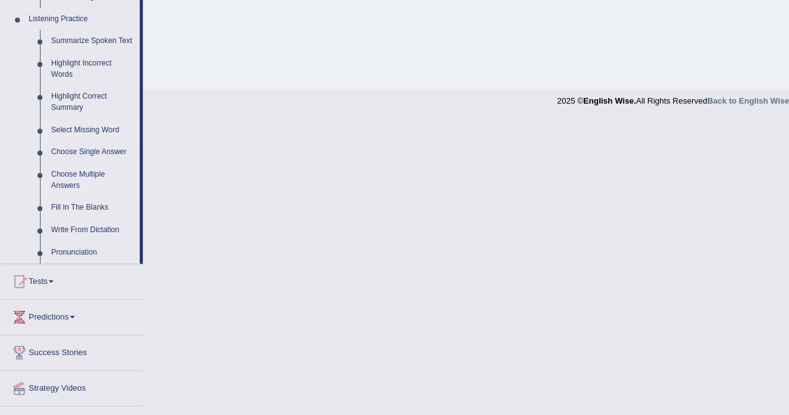
click at [72, 180] on link "Choose Multiple Answers" at bounding box center [93, 179] width 94 height 33
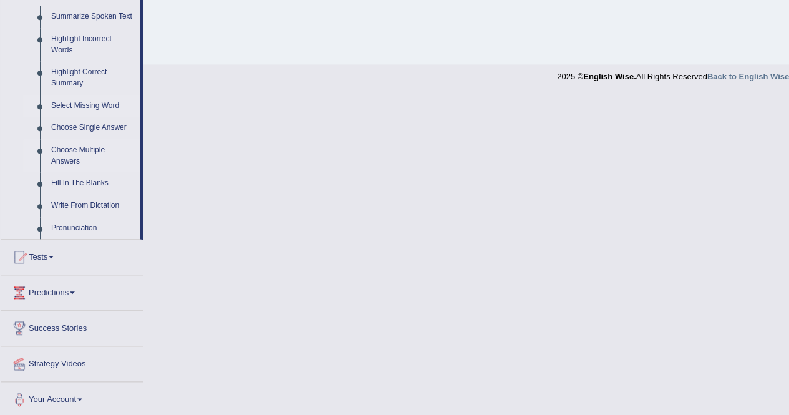
scroll to position [560, 0]
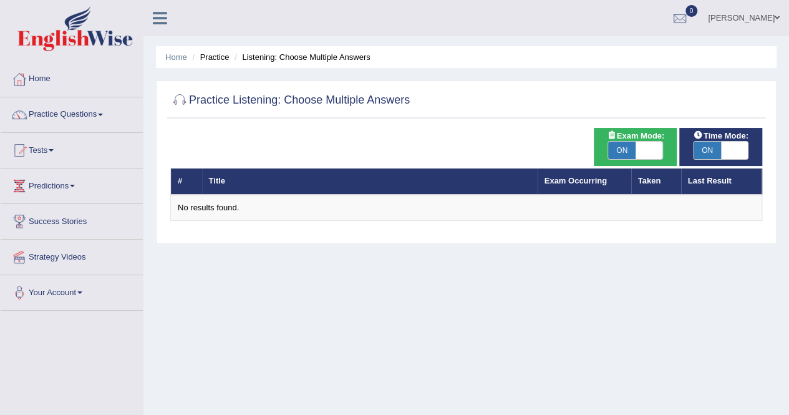
click at [103, 114] on span at bounding box center [100, 114] width 5 height 2
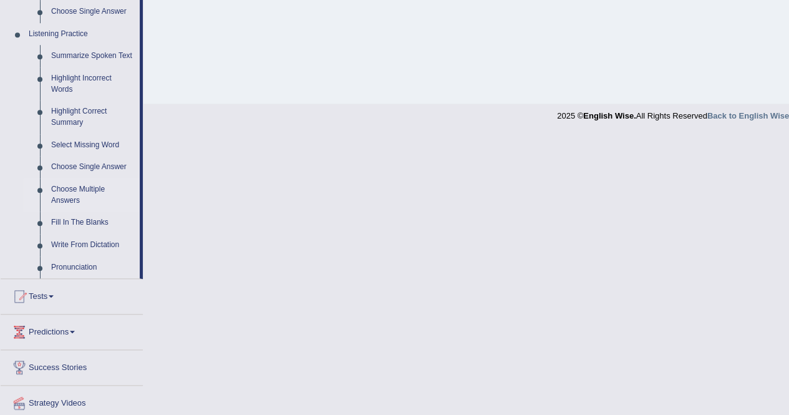
scroll to position [522, 0]
click at [72, 221] on link "Fill In The Blanks" at bounding box center [93, 220] width 94 height 22
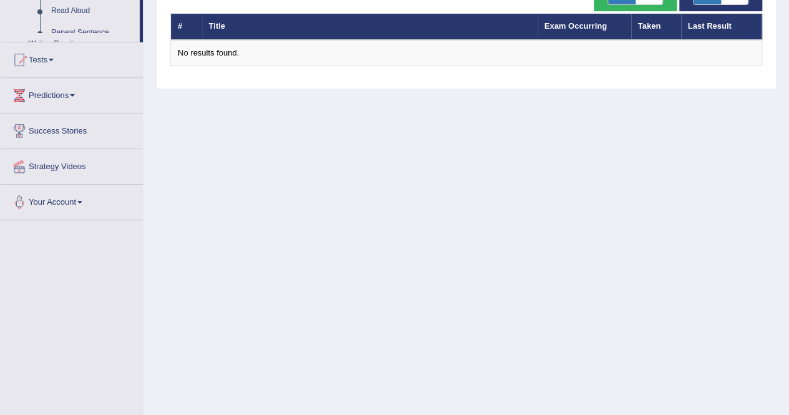
scroll to position [239, 0]
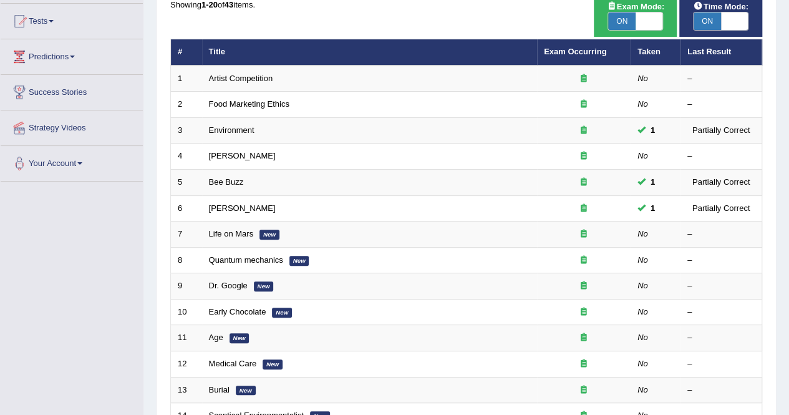
scroll to position [125, 0]
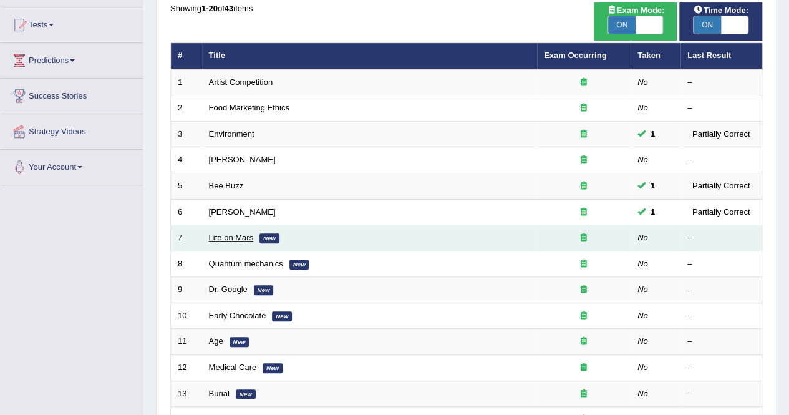
click at [236, 234] on link "Life on Mars" at bounding box center [231, 237] width 45 height 9
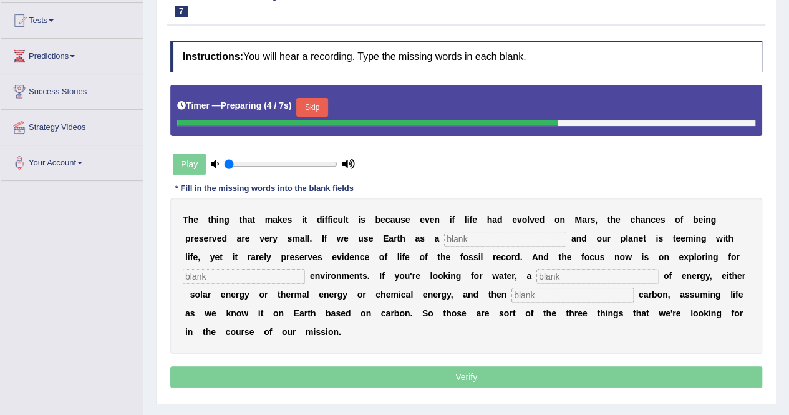
scroll to position [131, 0]
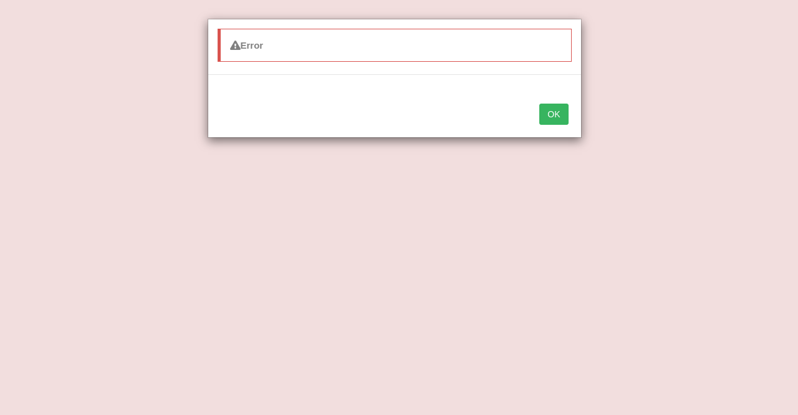
click at [549, 99] on div "OK" at bounding box center [394, 116] width 373 height 44
click at [555, 111] on button "OK" at bounding box center [553, 113] width 29 height 21
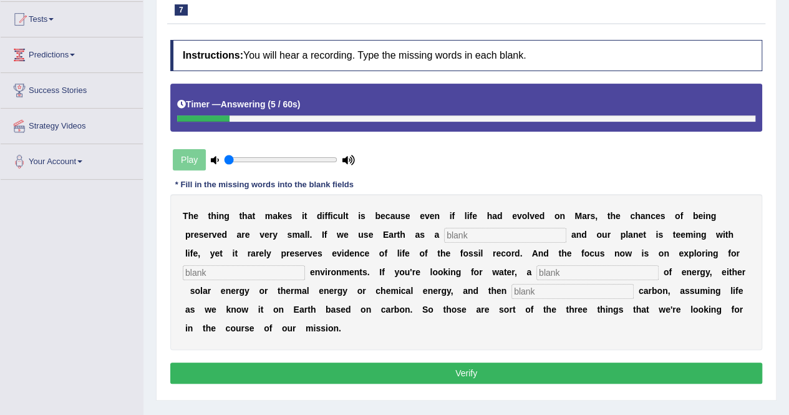
click at [195, 163] on div "Play" at bounding box center [263, 159] width 187 height 31
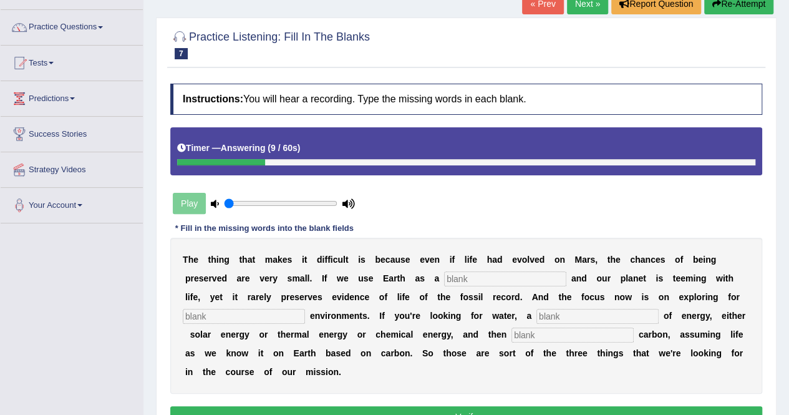
scroll to position [0, 0]
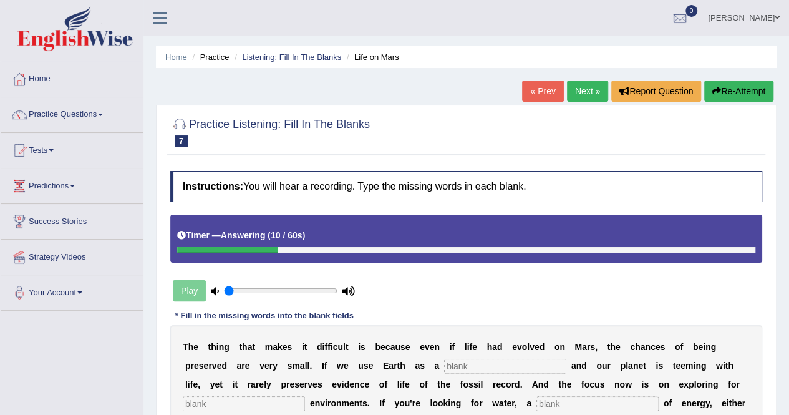
click at [755, 86] on button "Re-Attempt" at bounding box center [738, 90] width 69 height 21
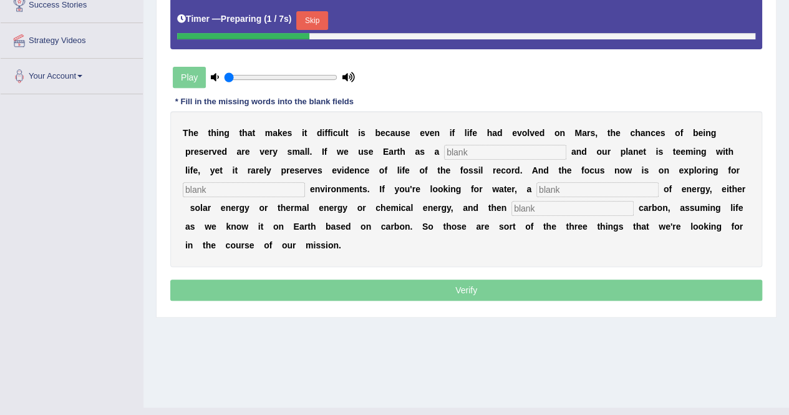
scroll to position [214, 0]
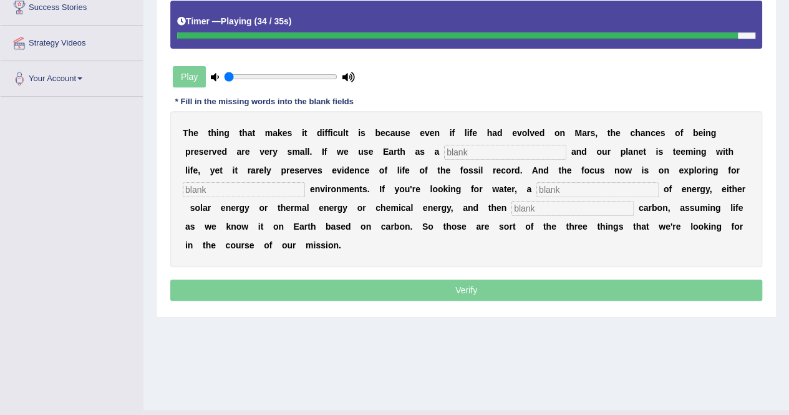
click at [474, 150] on input "text" at bounding box center [505, 152] width 122 height 15
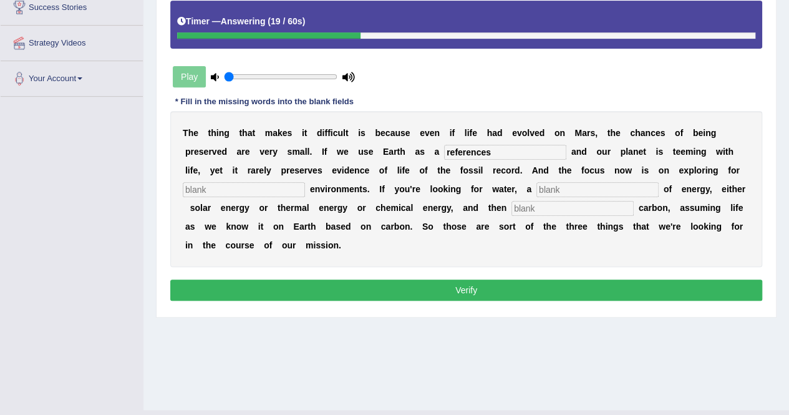
type input "references"
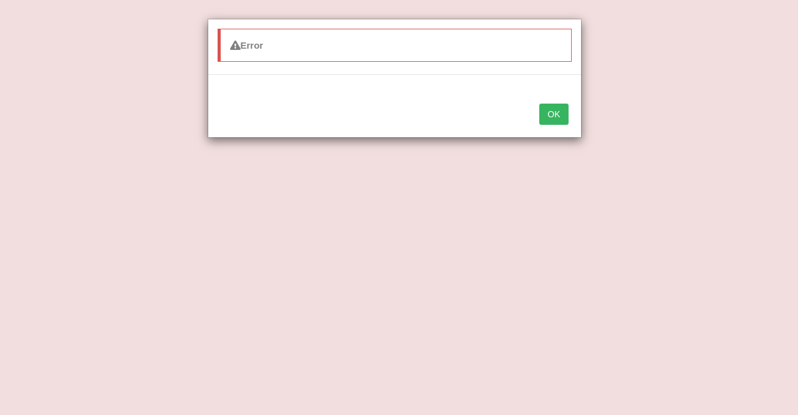
click at [555, 113] on button "OK" at bounding box center [553, 113] width 29 height 21
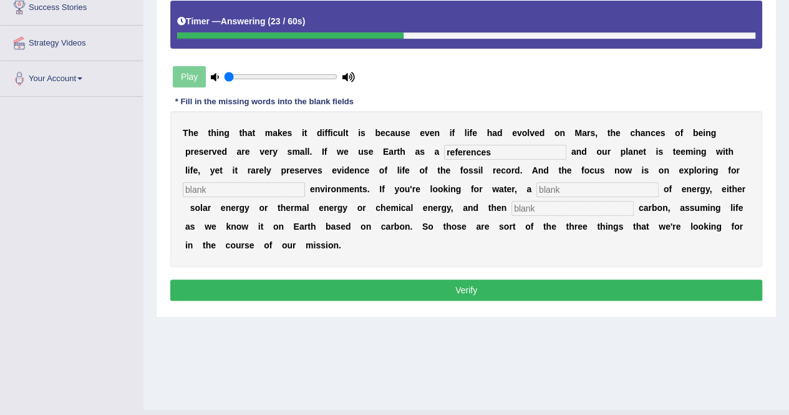
click at [249, 188] on input "text" at bounding box center [244, 189] width 122 height 15
type input "inhabitable"
click at [564, 187] on input "text" at bounding box center [597, 189] width 122 height 15
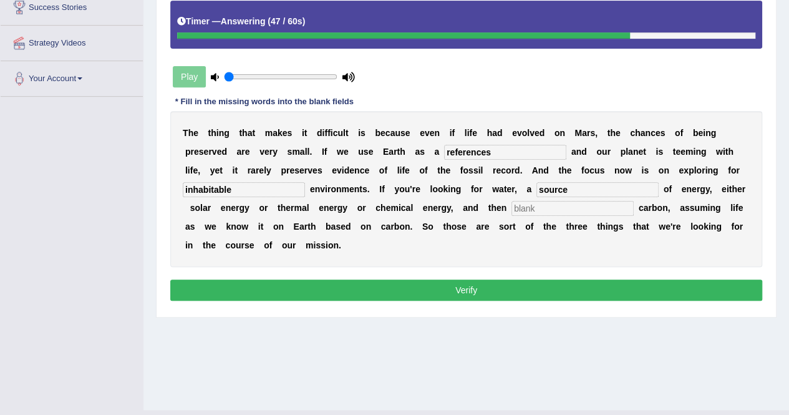
type input "source"
click at [526, 209] on input "text" at bounding box center [572, 208] width 122 height 15
type input "organic"
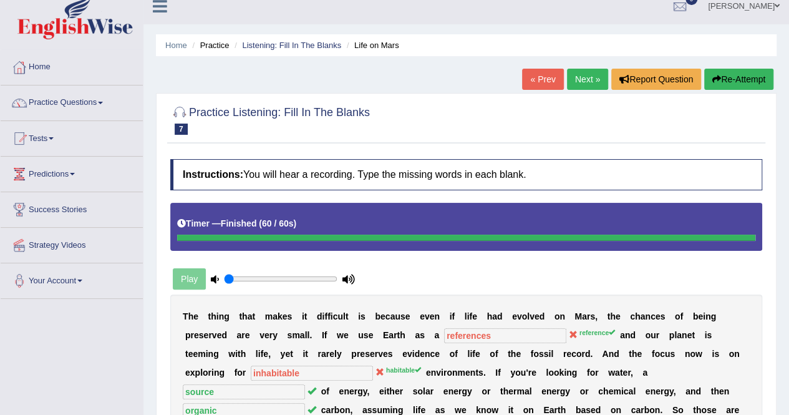
scroll to position [11, 0]
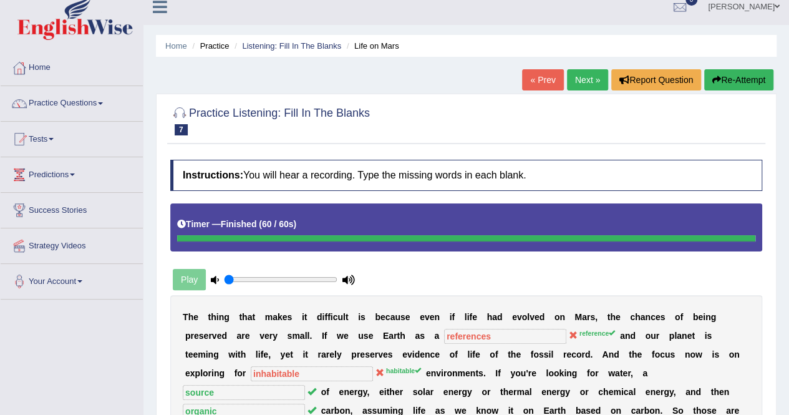
click at [740, 83] on button "Re-Attempt" at bounding box center [738, 79] width 69 height 21
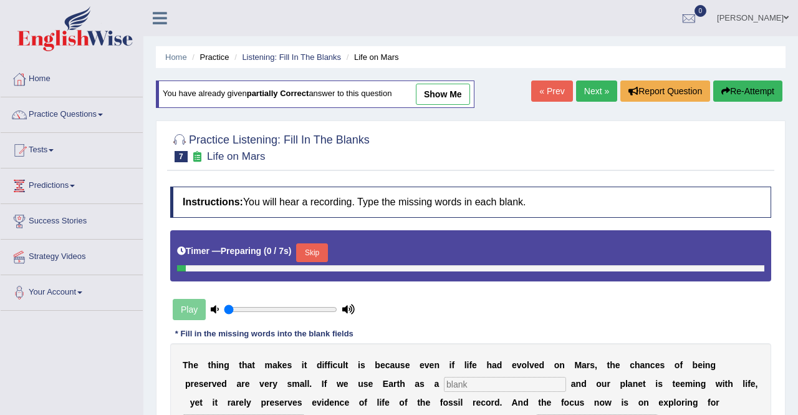
click at [494, 377] on input "text" at bounding box center [505, 384] width 122 height 15
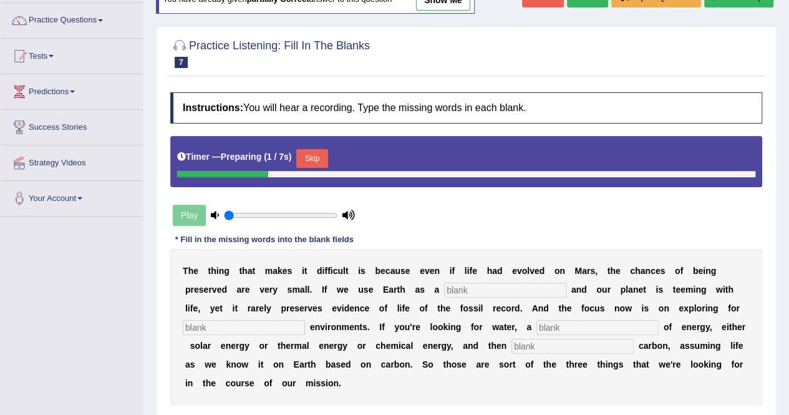
scroll to position [95, 0]
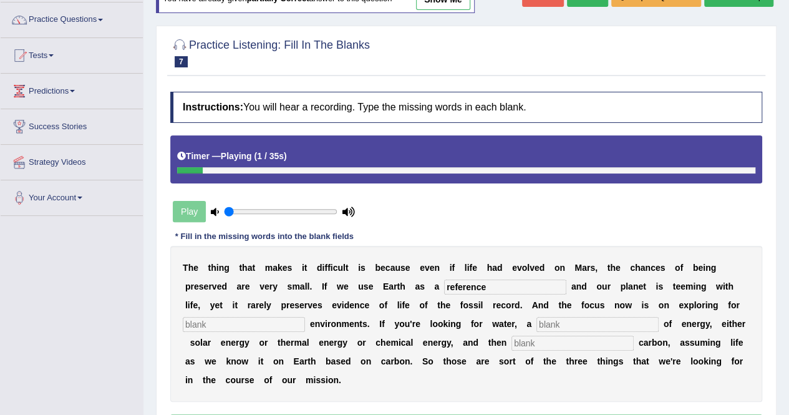
type input "reference"
click at [268, 324] on input "text" at bounding box center [244, 324] width 122 height 15
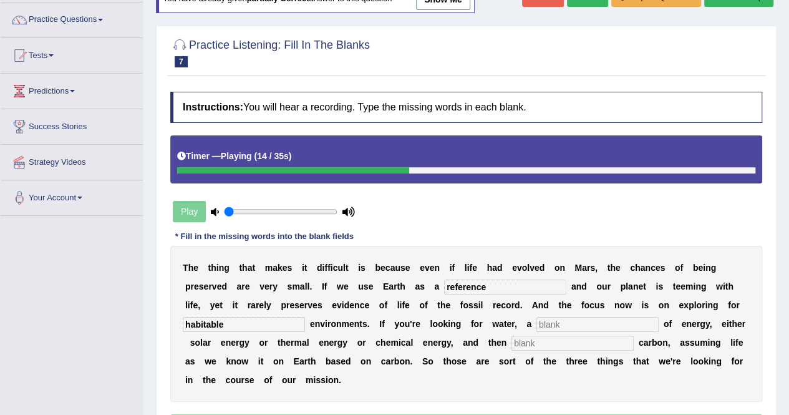
type input "habitable"
click at [574, 317] on input "text" at bounding box center [597, 324] width 122 height 15
type input "source"
click at [562, 342] on input "text" at bounding box center [572, 342] width 122 height 15
click at [521, 342] on input "orhanic" at bounding box center [572, 342] width 122 height 15
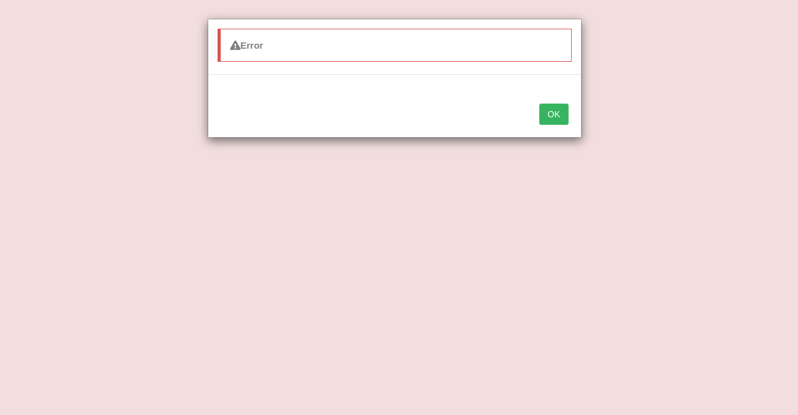
type input "organic"
click at [555, 117] on button "OK" at bounding box center [553, 113] width 29 height 21
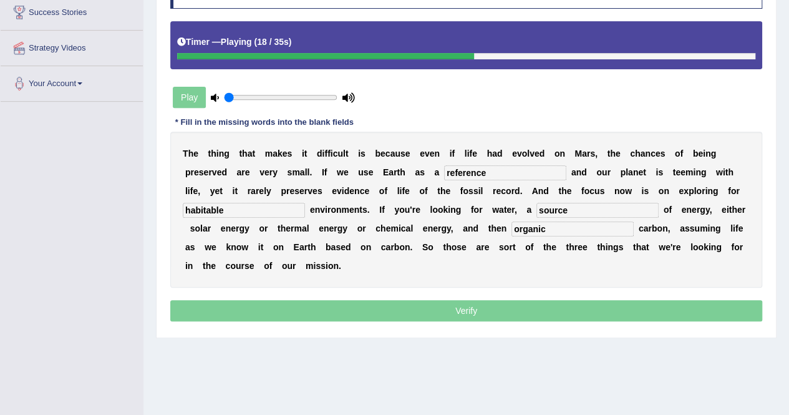
scroll to position [239, 0]
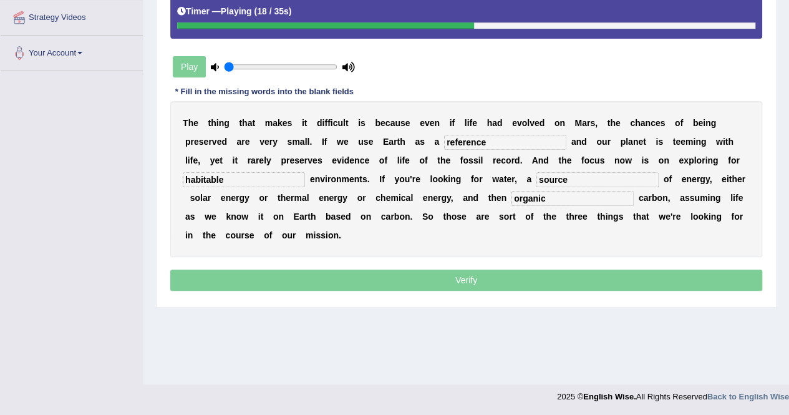
click at [628, 277] on p "Verify" at bounding box center [466, 279] width 592 height 21
click at [473, 277] on p "Verify" at bounding box center [466, 279] width 592 height 21
click at [473, 278] on p "Verify" at bounding box center [466, 279] width 592 height 21
click at [476, 282] on p "Verify" at bounding box center [466, 279] width 592 height 21
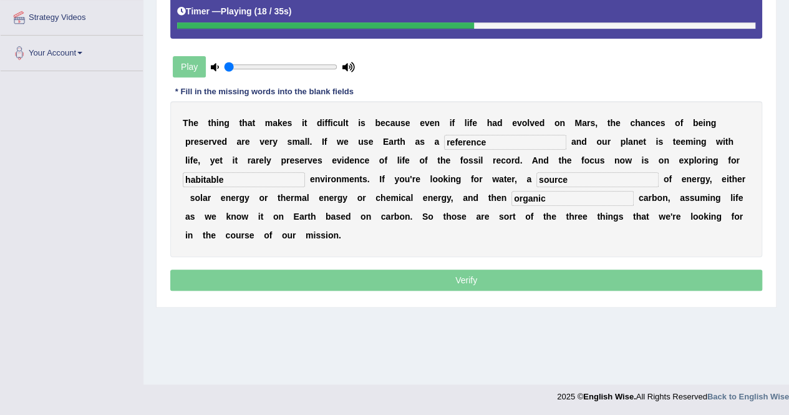
click at [476, 282] on p "Verify" at bounding box center [466, 279] width 592 height 21
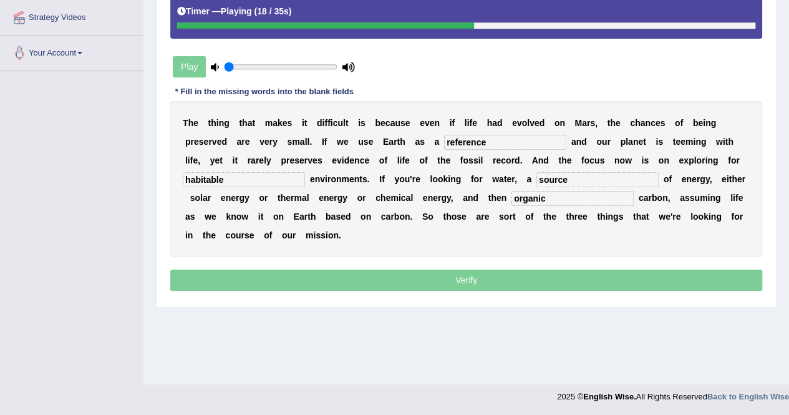
click at [476, 282] on p "Verify" at bounding box center [466, 279] width 592 height 21
click at [504, 286] on p "Verify" at bounding box center [466, 279] width 592 height 21
click at [516, 277] on p "Verify" at bounding box center [466, 279] width 592 height 21
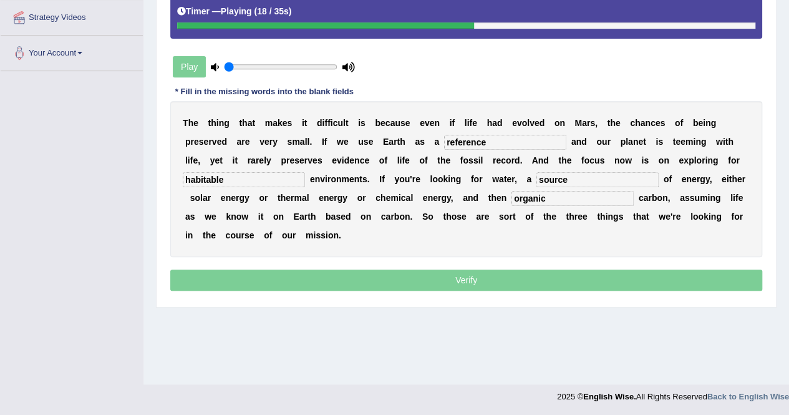
click at [517, 281] on p "Verify" at bounding box center [466, 279] width 592 height 21
click at [526, 276] on p "Verify" at bounding box center [466, 279] width 592 height 21
click at [530, 285] on p "Verify" at bounding box center [466, 279] width 592 height 21
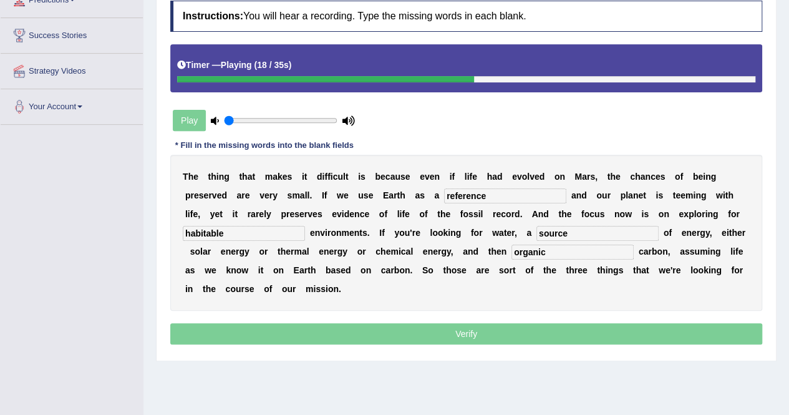
scroll to position [0, 0]
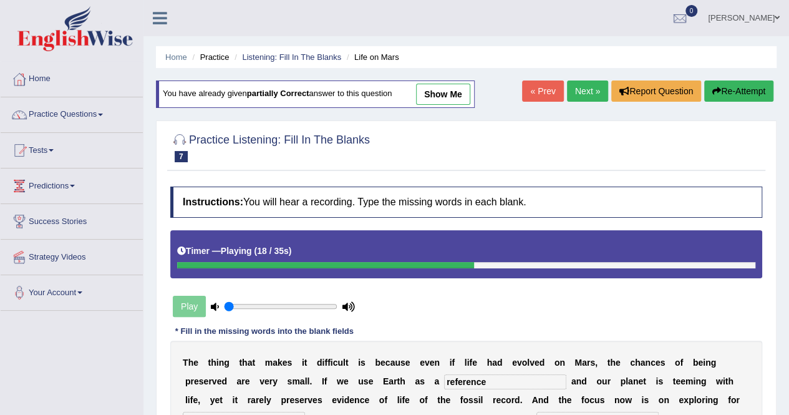
click at [584, 90] on link "Next »" at bounding box center [587, 90] width 41 height 21
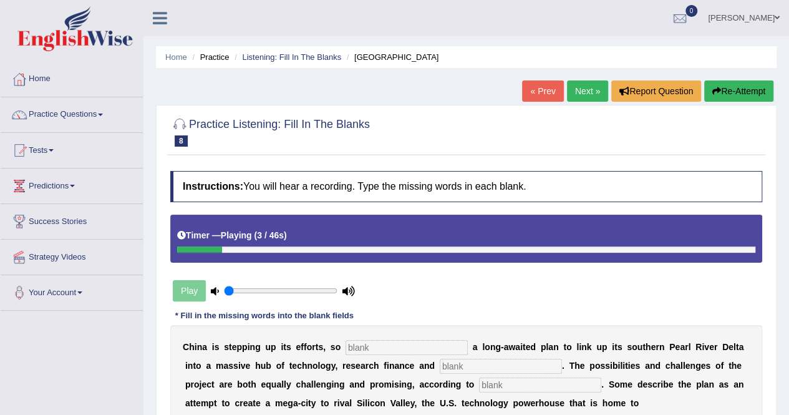
click at [367, 347] on input "text" at bounding box center [406, 347] width 122 height 15
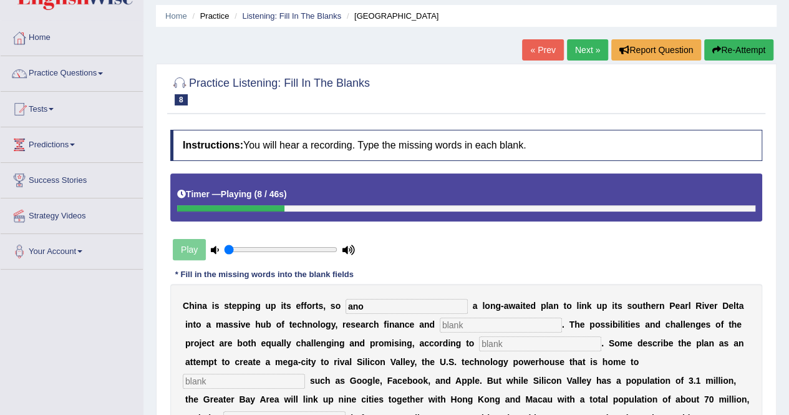
scroll to position [49, 0]
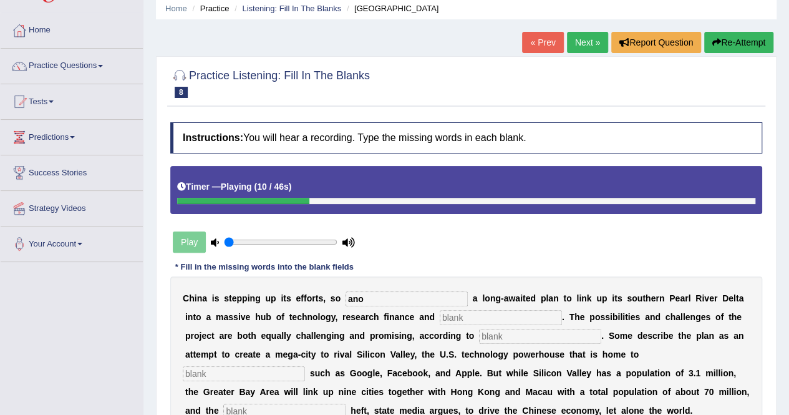
type input "ano"
click at [465, 310] on input "text" at bounding box center [501, 317] width 122 height 15
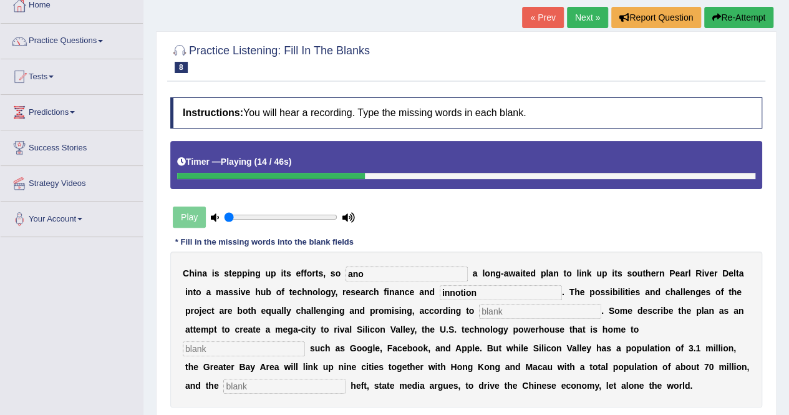
scroll to position [110, 0]
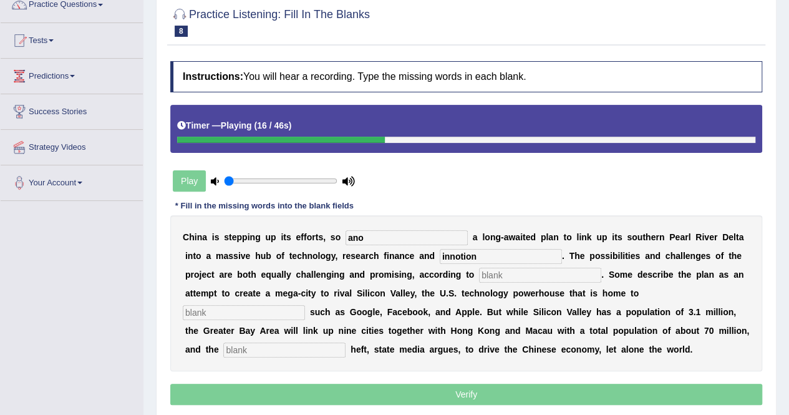
type input "innotion"
click at [524, 272] on input "text" at bounding box center [540, 274] width 122 height 15
type input "analysis"
click at [254, 315] on input "text" at bounding box center [244, 312] width 122 height 15
type input "comapny"
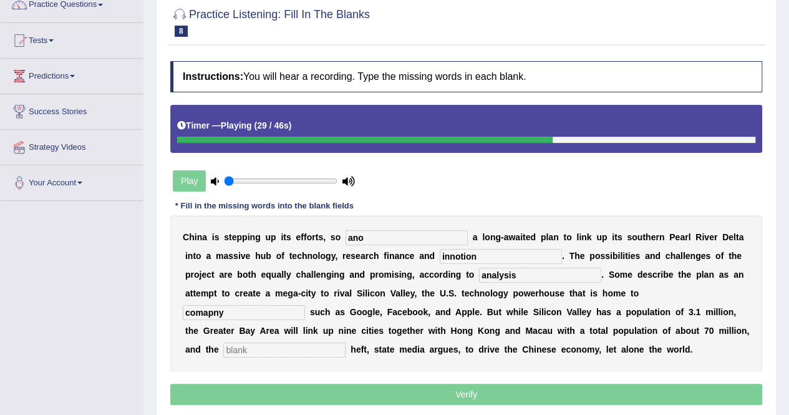
click at [277, 353] on input "text" at bounding box center [284, 349] width 122 height 15
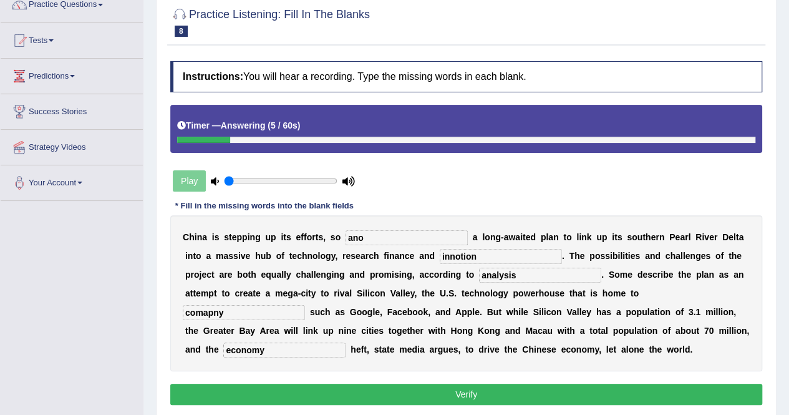
type input "economy"
click at [213, 310] on input "comapny" at bounding box center [244, 312] width 122 height 15
click at [206, 307] on input "comapany" at bounding box center [244, 312] width 122 height 15
type input "company"
click at [525, 275] on input "analysis" at bounding box center [540, 274] width 122 height 15
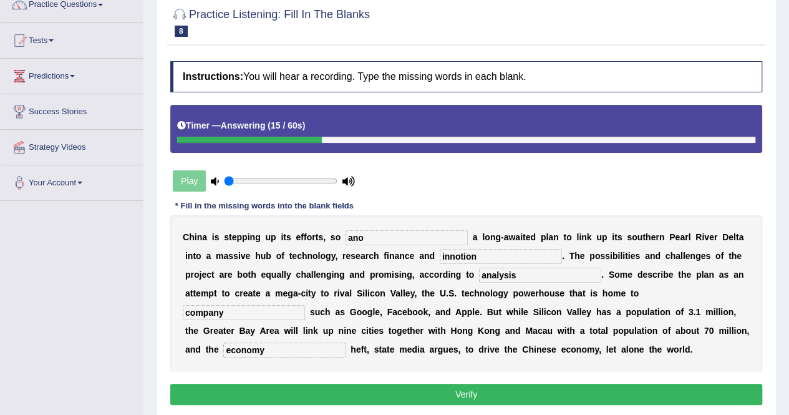
click at [458, 254] on input "innotion" at bounding box center [501, 256] width 122 height 15
type input "innovation"
click at [372, 234] on input "ano" at bounding box center [406, 237] width 122 height 15
click at [358, 236] on input "anouncing" at bounding box center [406, 237] width 122 height 15
type input "announcing"
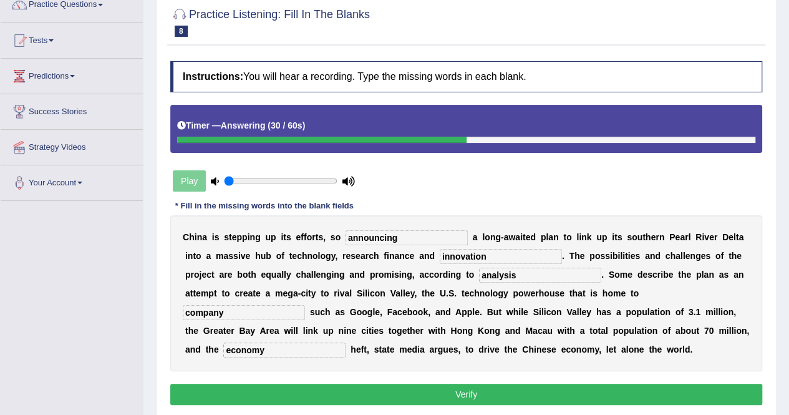
click at [442, 196] on div "Instructions: You will hear a recording. Type the missing words in each blank. …" at bounding box center [466, 234] width 598 height 359
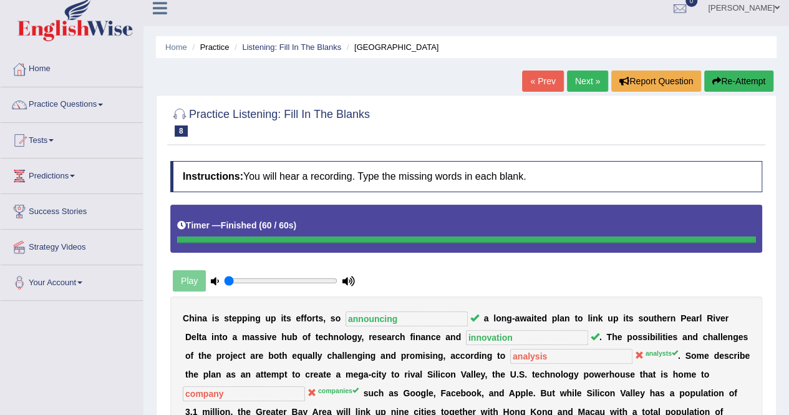
scroll to position [0, 0]
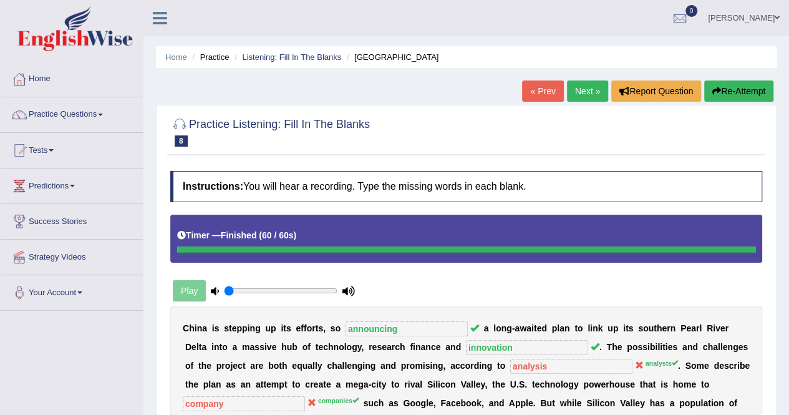
click at [751, 89] on button "Re-Attempt" at bounding box center [738, 90] width 69 height 21
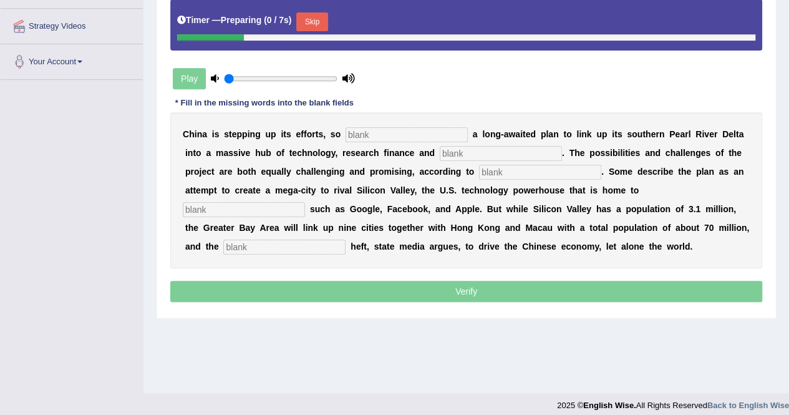
scroll to position [233, 0]
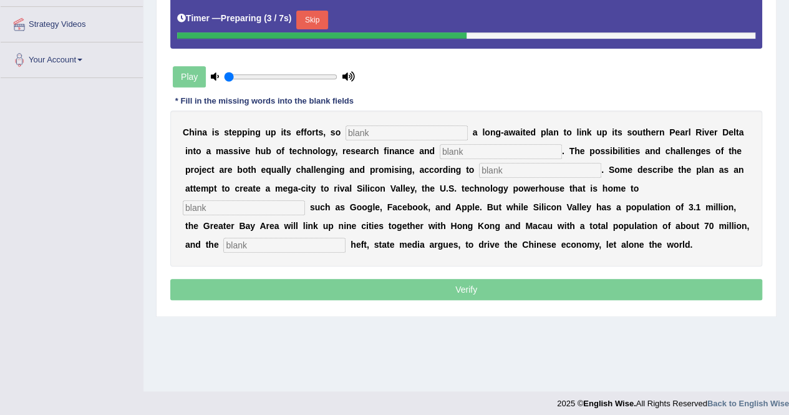
click at [386, 139] on div "C h i n a i s s t e p p i n g u p i t s e f f o r t s , s o a l o n g - a w a i…" at bounding box center [466, 188] width 592 height 156
click at [387, 131] on input "text" at bounding box center [406, 132] width 122 height 15
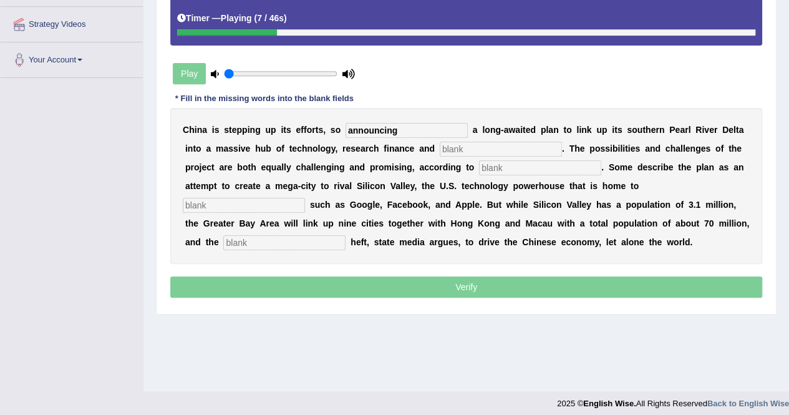
type input "announcing"
click at [464, 155] on div "C h i n a i s s t e p p i n g u p i t s e f f o r t s , s o announcing a l o n …" at bounding box center [466, 186] width 592 height 156
click at [461, 147] on input "text" at bounding box center [501, 149] width 122 height 15
type input "innotion"
click at [525, 174] on div "C h i n a i s s t e p p i n g u p i t s e f f o r t s , s o announcing a l o n …" at bounding box center [466, 186] width 592 height 156
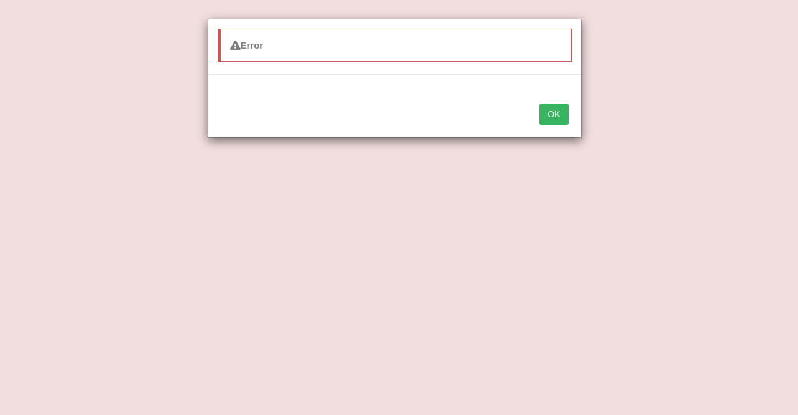
click at [512, 165] on div "Error OK" at bounding box center [399, 207] width 798 height 415
click at [565, 113] on button "OK" at bounding box center [553, 113] width 29 height 21
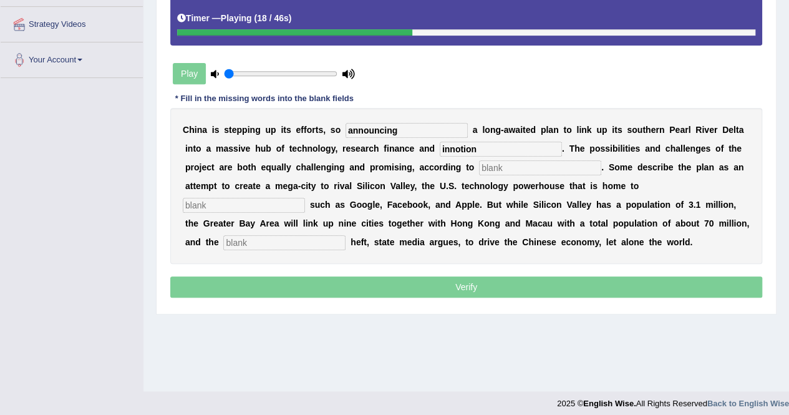
click at [508, 170] on input "text" at bounding box center [540, 167] width 122 height 15
type input "analyst"
click at [242, 201] on input "text" at bounding box center [244, 205] width 122 height 15
type input "companies"
click at [263, 240] on input "text" at bounding box center [284, 242] width 122 height 15
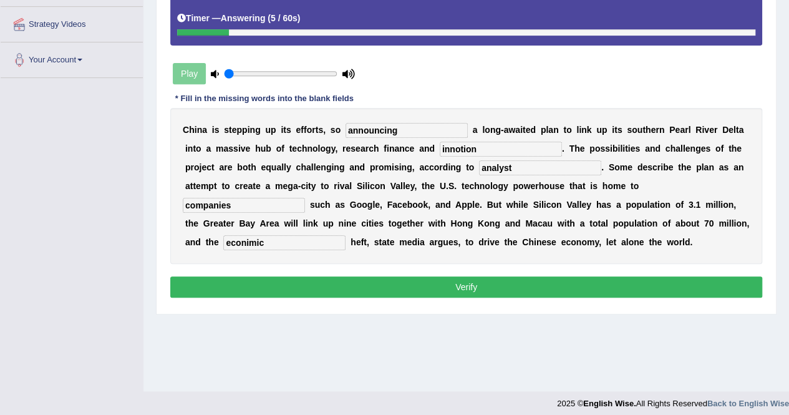
click at [249, 241] on input "econimic" at bounding box center [284, 242] width 122 height 15
type input "economic"
click at [513, 161] on input "analyst" at bounding box center [540, 167] width 122 height 15
type input "analysts"
click at [454, 147] on input "innotion" at bounding box center [501, 149] width 122 height 15
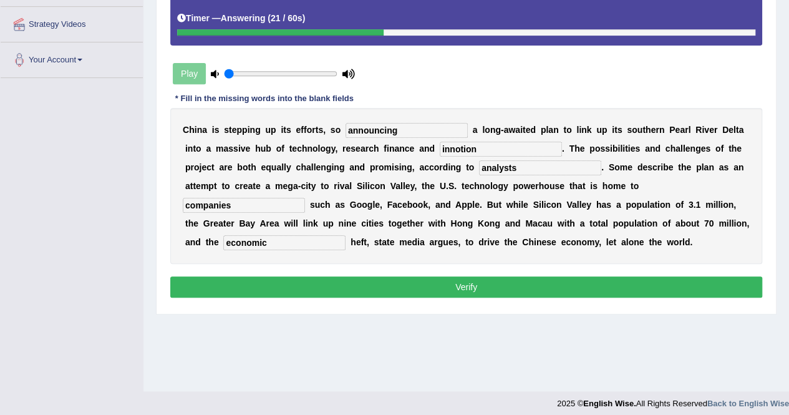
click at [459, 149] on input "innotion" at bounding box center [501, 149] width 122 height 15
type input "innovation"
click at [445, 90] on div "Instructions: You will hear a recording. Type the missing words in each blank. …" at bounding box center [466, 127] width 598 height 359
click at [474, 281] on button "Verify" at bounding box center [466, 286] width 592 height 21
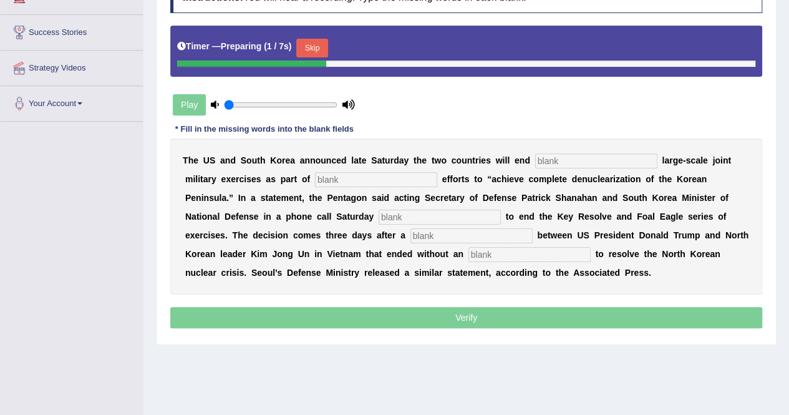
scroll to position [239, 0]
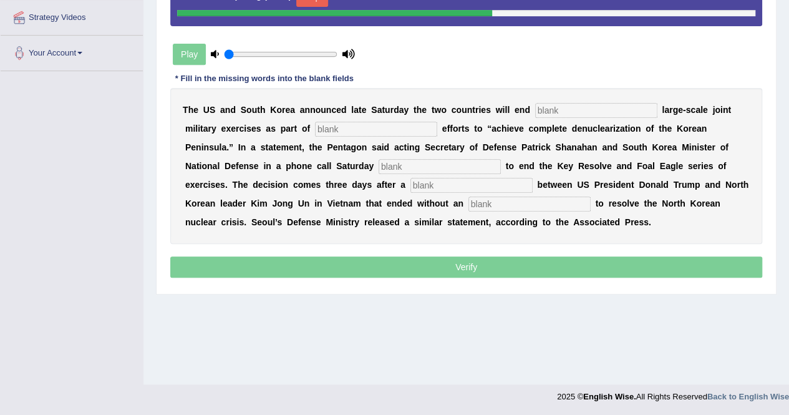
click at [566, 105] on input "text" at bounding box center [596, 110] width 122 height 15
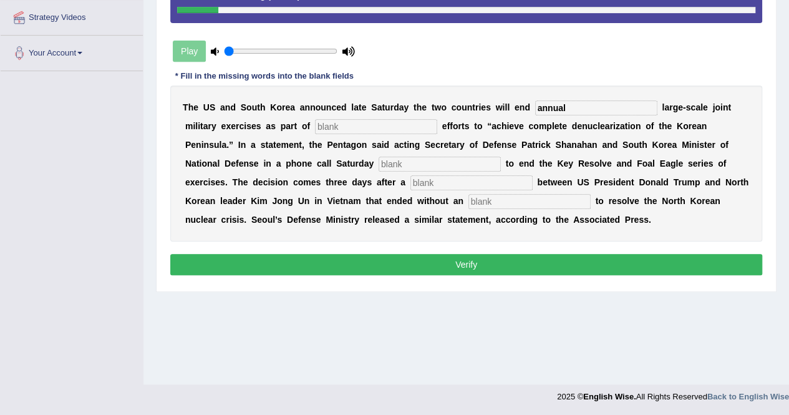
type input "annual"
click at [357, 124] on input "text" at bounding box center [376, 126] width 122 height 15
type input "diplomatic"
click at [418, 164] on input "text" at bounding box center [439, 163] width 122 height 15
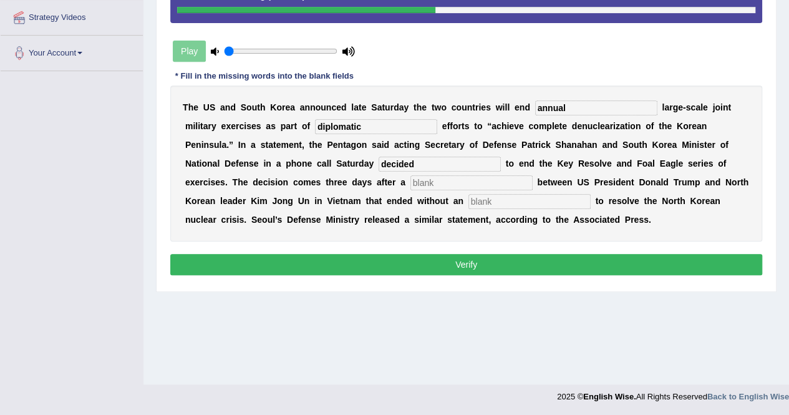
type input "decided"
click at [433, 183] on input "text" at bounding box center [471, 182] width 122 height 15
type input "submit"
click at [489, 202] on input "text" at bounding box center [529, 201] width 122 height 15
type input "agreement"
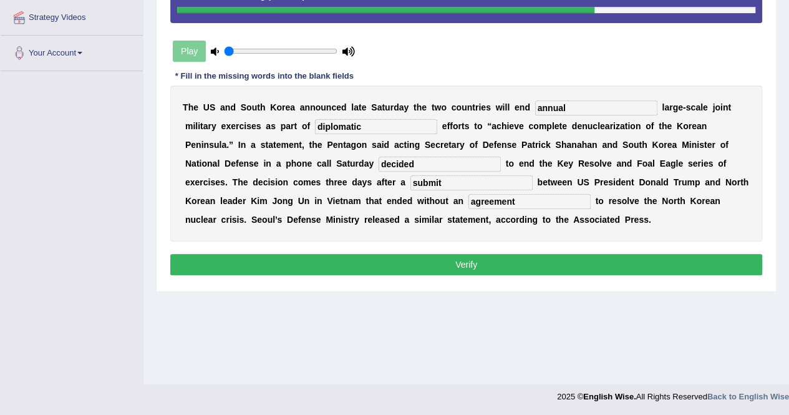
click at [651, 223] on div "T h e U S a n d S o u t h K [PERSON_NAME] a n n o u n c e d l a t e S a t u r d…" at bounding box center [466, 163] width 592 height 156
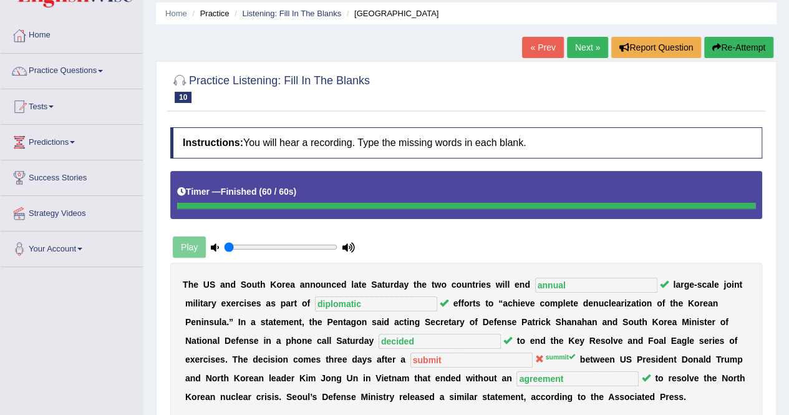
scroll to position [15, 0]
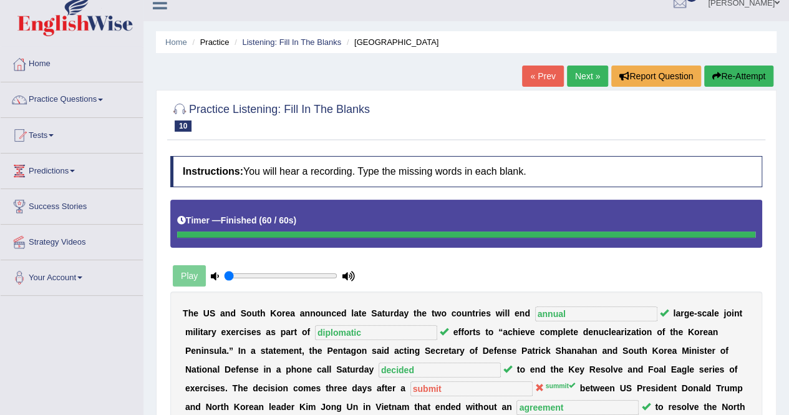
click at [581, 78] on link "Next »" at bounding box center [587, 75] width 41 height 21
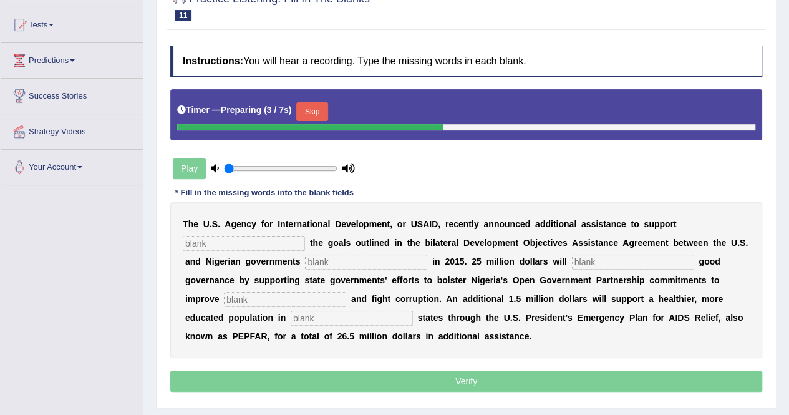
scroll to position [128, 0]
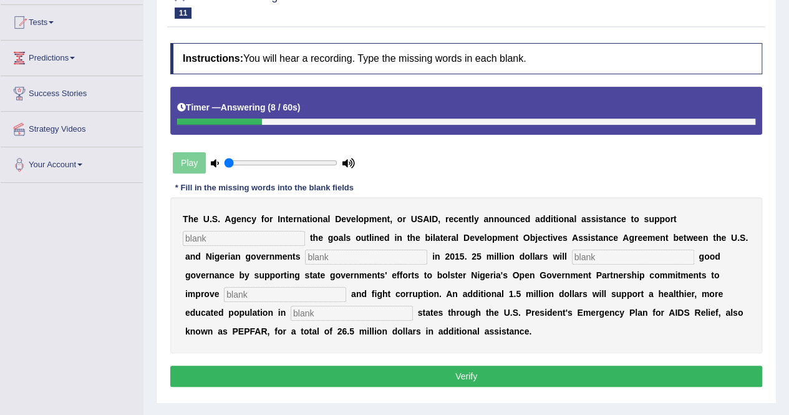
click at [227, 237] on input "text" at bounding box center [244, 238] width 122 height 15
click at [205, 238] on input "achieveing" at bounding box center [244, 238] width 122 height 15
click at [205, 238] on input "achveing" at bounding box center [244, 238] width 122 height 15
click at [221, 237] on input "achveiveing" at bounding box center [244, 238] width 122 height 15
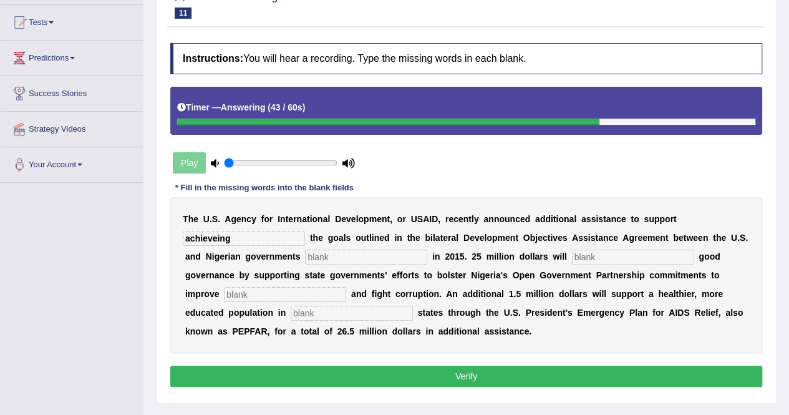
type input "achieveing"
click at [338, 257] on input "text" at bounding box center [366, 256] width 122 height 15
type input "signed"
click at [602, 252] on input "text" at bounding box center [633, 256] width 122 height 15
type input "strength"
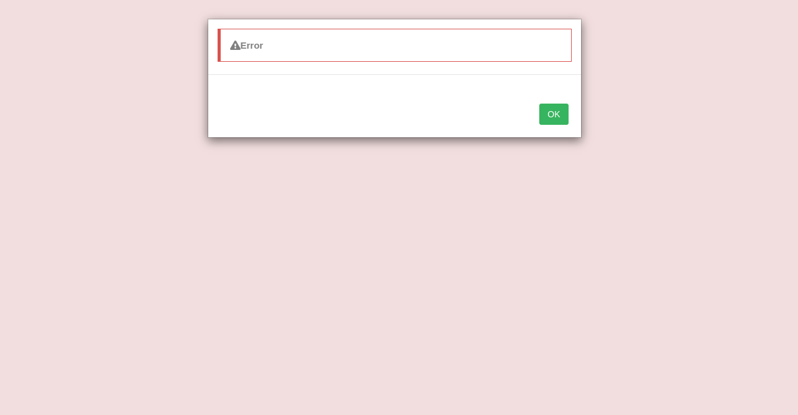
click at [552, 109] on button "OK" at bounding box center [553, 113] width 29 height 21
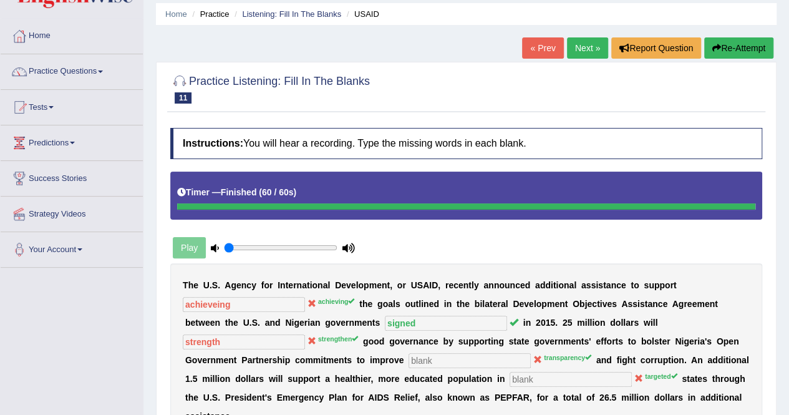
scroll to position [42, 0]
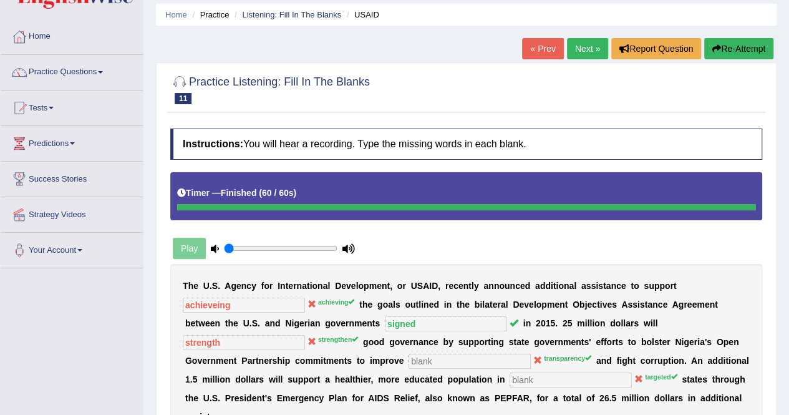
click at [741, 49] on button "Re-Attempt" at bounding box center [738, 48] width 69 height 21
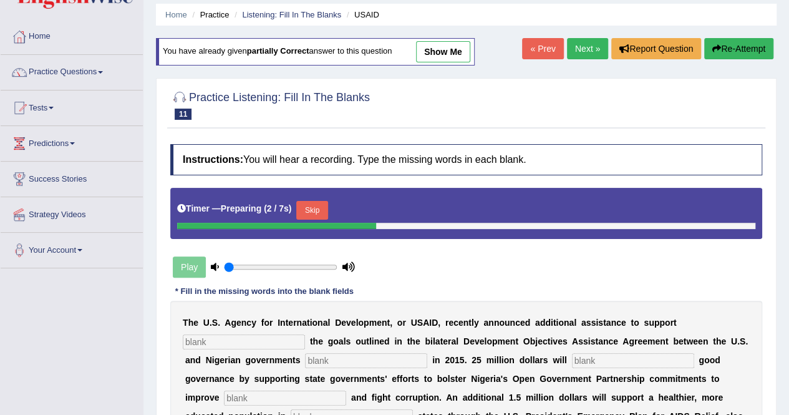
click at [238, 338] on input "text" at bounding box center [244, 341] width 122 height 15
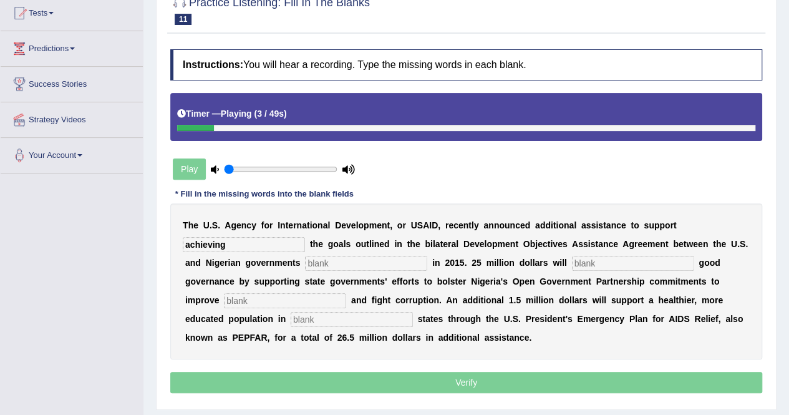
scroll to position [143, 0]
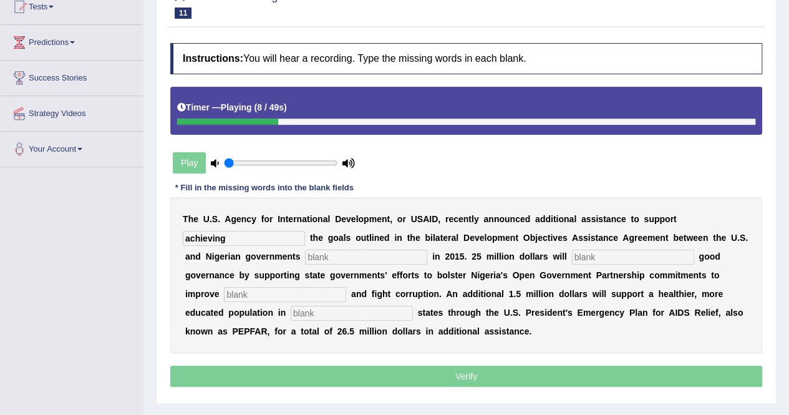
type input "achieving"
click at [348, 254] on input "text" at bounding box center [366, 256] width 122 height 15
type input "sighned"
click at [597, 257] on input "text" at bounding box center [633, 256] width 122 height 15
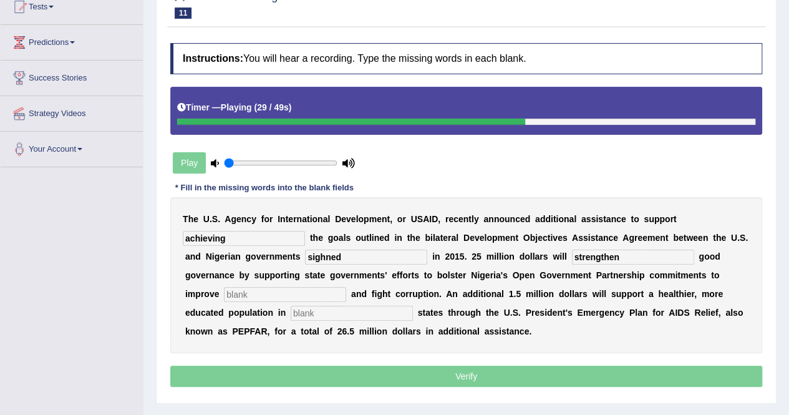
type input "strengthen"
click at [282, 292] on input "text" at bounding box center [285, 294] width 122 height 15
type input "transpenrebsy"
click at [328, 311] on input "text" at bounding box center [352, 312] width 122 height 15
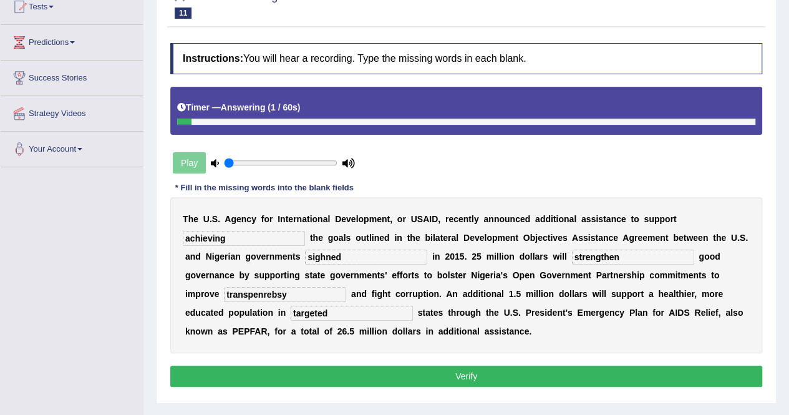
type input "targeted"
click at [270, 294] on input "transpenrebsy" at bounding box center [285, 294] width 122 height 15
click at [293, 294] on input "transpenrebsy" at bounding box center [285, 294] width 122 height 15
type input "transperency"
click at [343, 255] on input "sighned" at bounding box center [366, 256] width 122 height 15
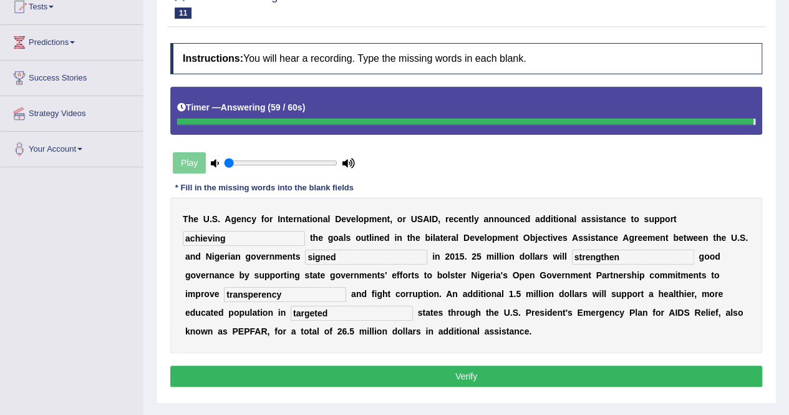
type input "signed"
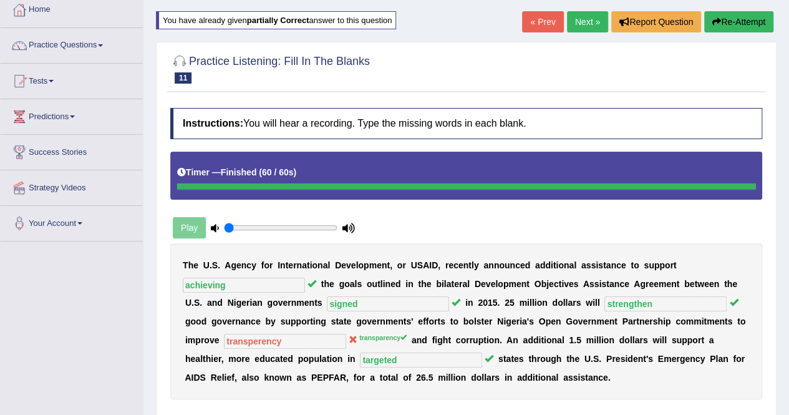
scroll to position [0, 0]
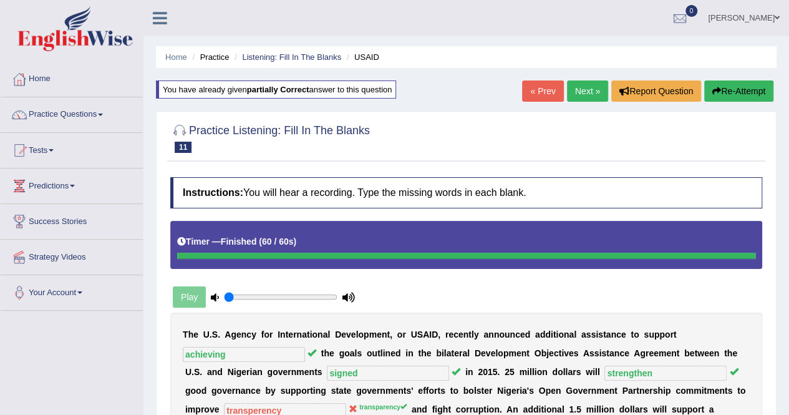
click at [592, 85] on link "Next »" at bounding box center [587, 90] width 41 height 21
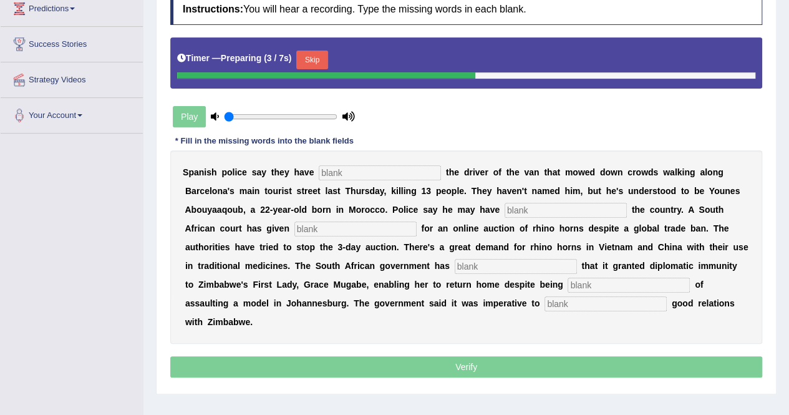
scroll to position [178, 0]
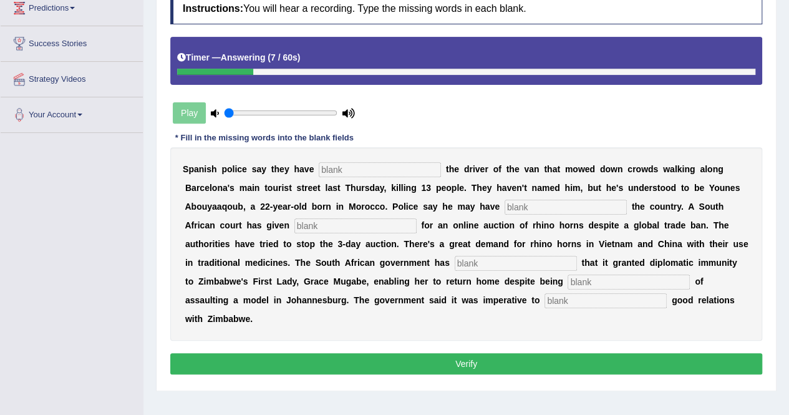
click at [327, 221] on input "text" at bounding box center [355, 225] width 122 height 15
click at [344, 163] on input "text" at bounding box center [380, 169] width 122 height 15
type input "identified"
click at [521, 206] on input "text" at bounding box center [565, 206] width 122 height 15
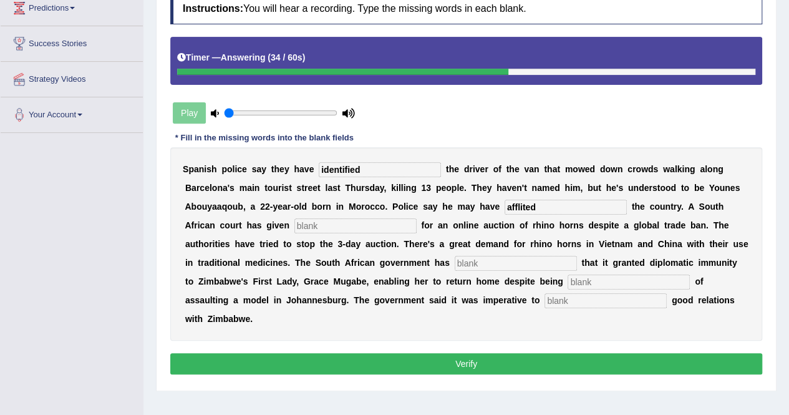
type input "afflited"
click at [333, 226] on input "text" at bounding box center [355, 225] width 122 height 15
click at [474, 260] on input "text" at bounding box center [515, 263] width 122 height 15
type input "confirmed"
click at [580, 284] on input "text" at bounding box center [628, 281] width 122 height 15
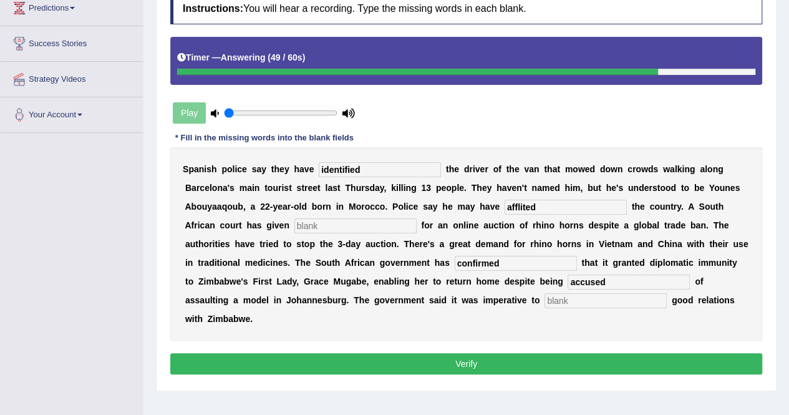
type input "accused"
click at [544, 300] on input "text" at bounding box center [605, 300] width 122 height 15
type input "maintained"
click at [337, 224] on input "text" at bounding box center [355, 225] width 122 height 15
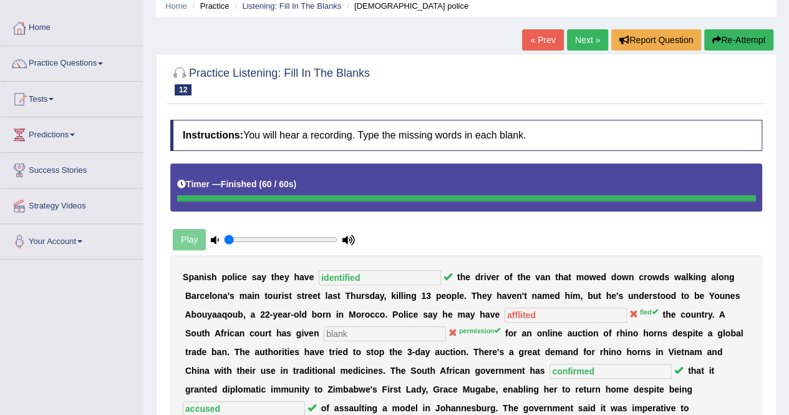
scroll to position [0, 0]
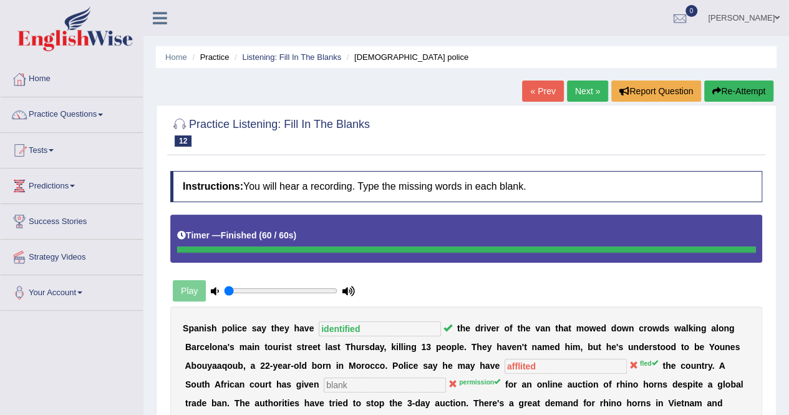
click at [587, 98] on link "Next »" at bounding box center [587, 90] width 41 height 21
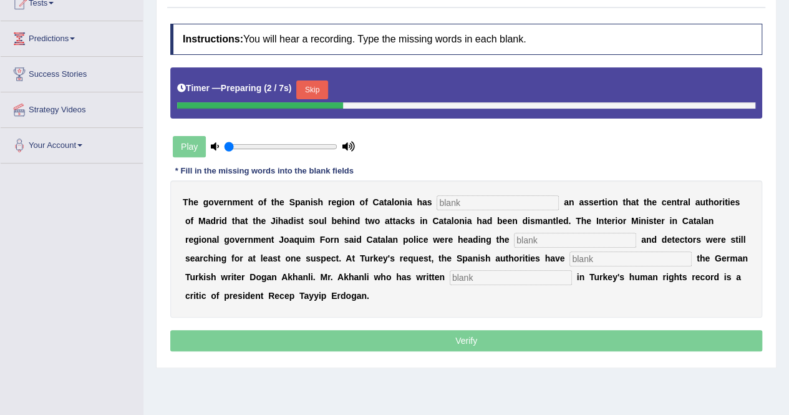
scroll to position [151, 0]
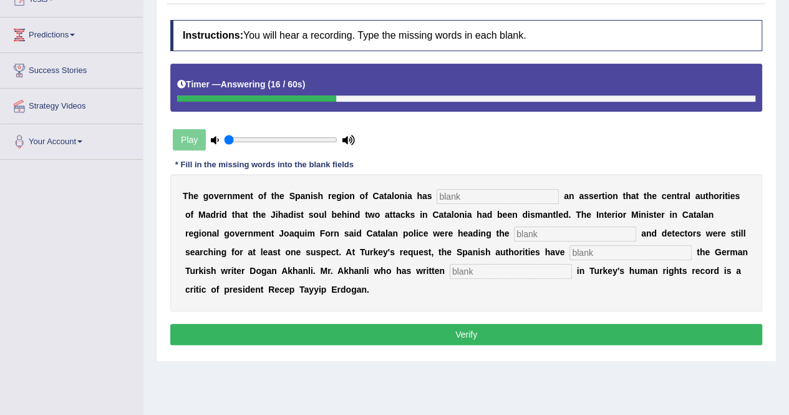
click at [476, 195] on input "text" at bounding box center [497, 196] width 122 height 15
type input "contradicted"
click at [547, 233] on input "text" at bounding box center [575, 233] width 122 height 15
type input "enquiry"
click at [499, 266] on input "text" at bounding box center [510, 271] width 122 height 15
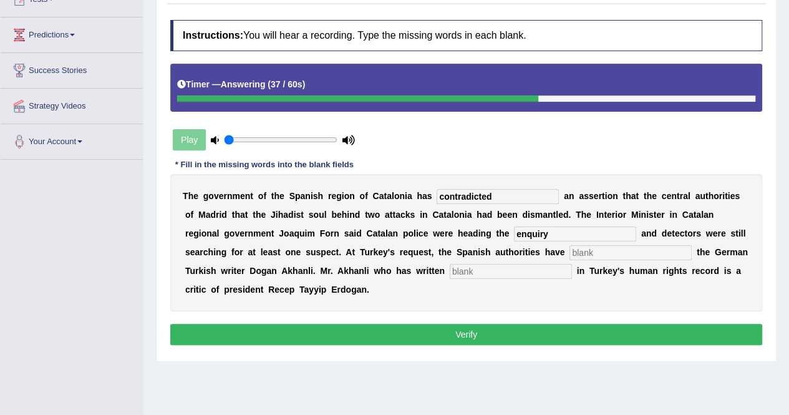
click at [605, 247] on input "text" at bounding box center [630, 252] width 122 height 15
type input "arrested"
click at [508, 270] on input "text" at bounding box center [510, 271] width 122 height 15
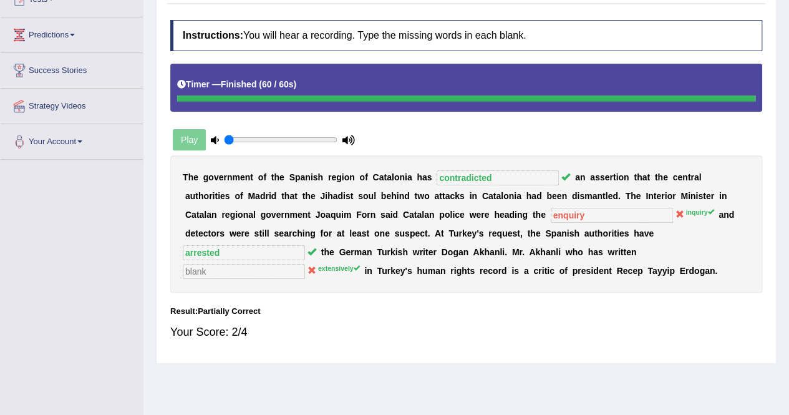
scroll to position [239, 0]
